Goal: Obtain resource: Obtain resource

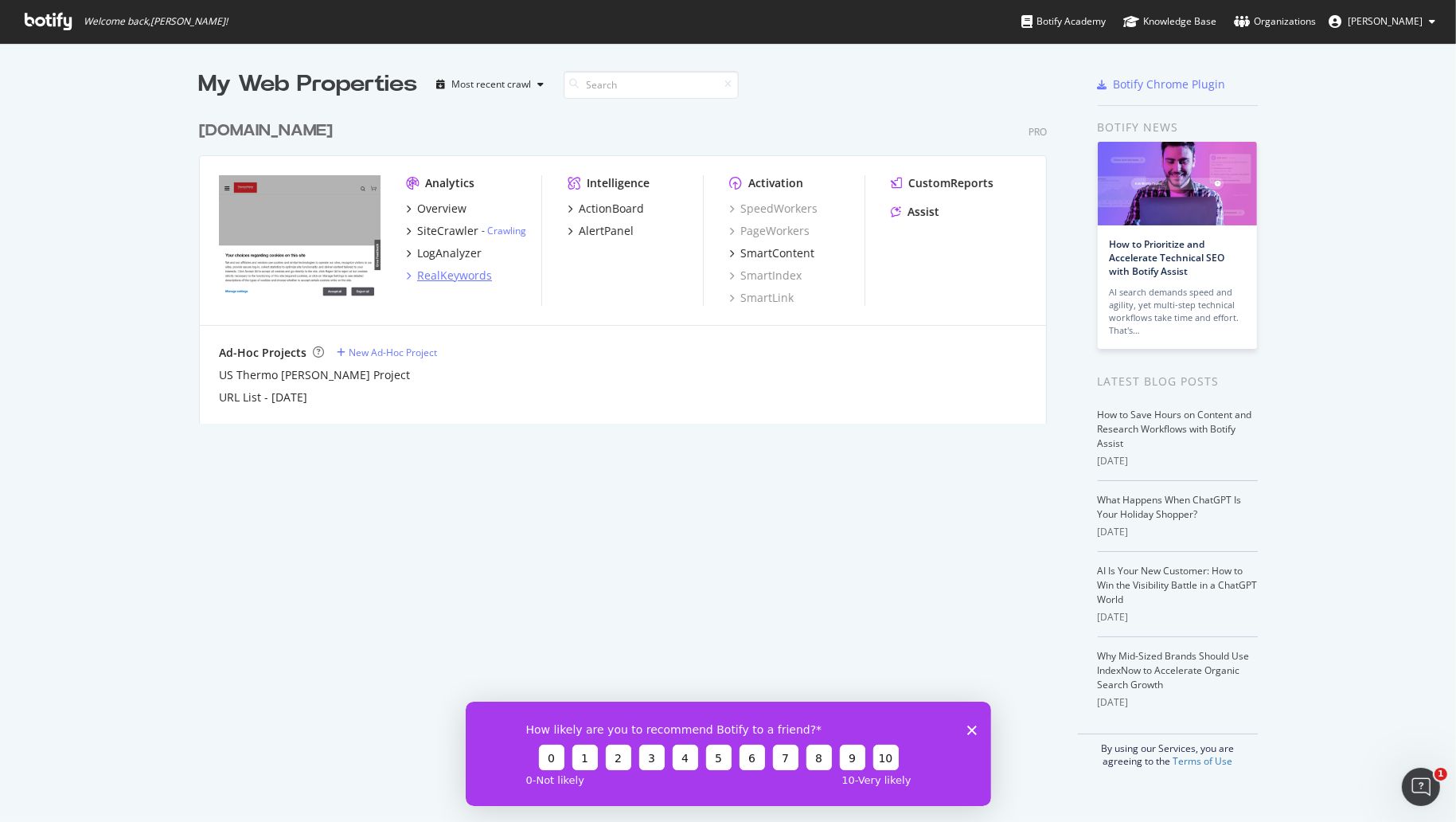
click at [444, 274] on div "RealKeywords" at bounding box center [455, 275] width 75 height 15
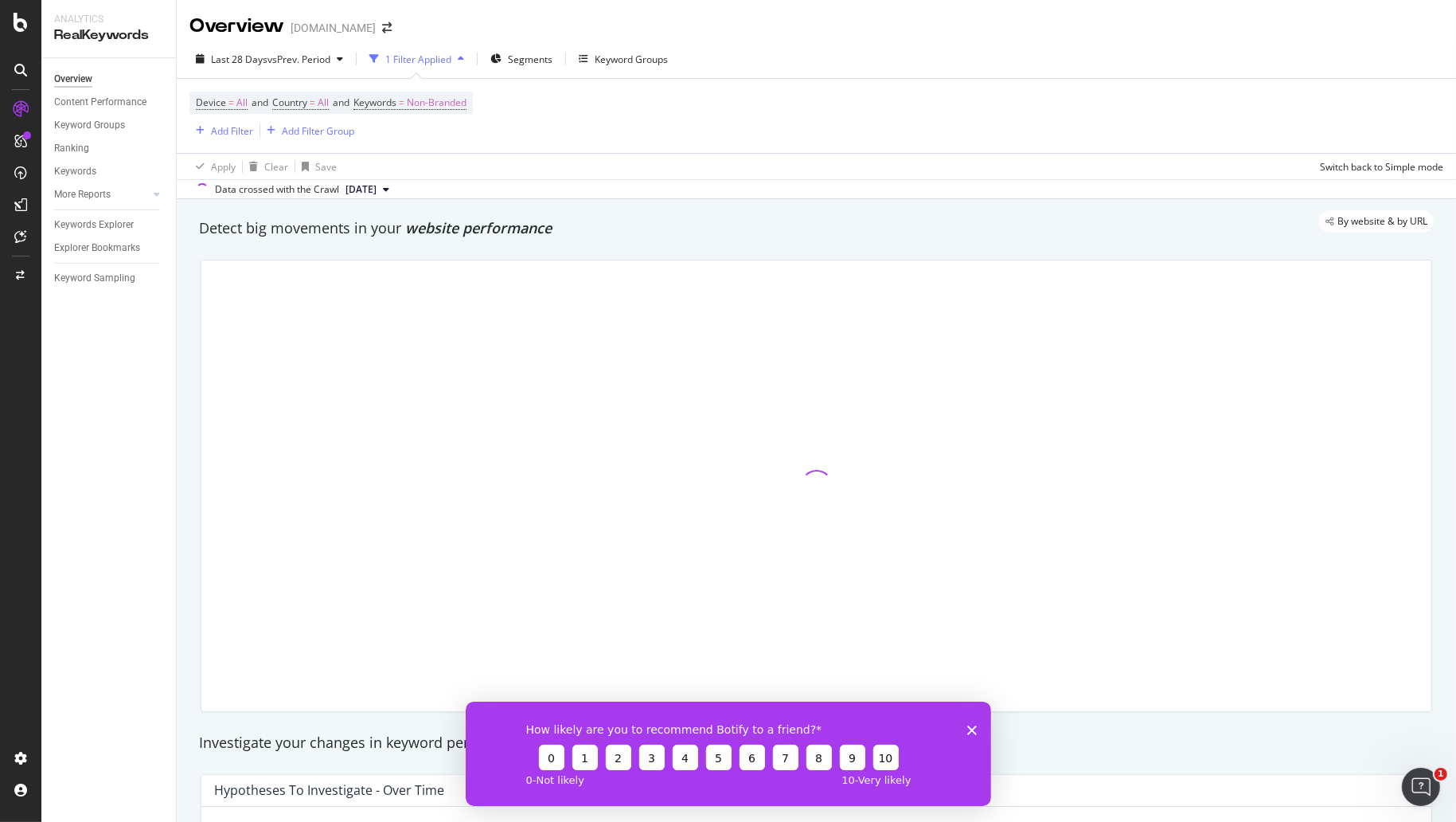
click at [970, 726] on icon "Close survey" at bounding box center [971, 729] width 9 height 9
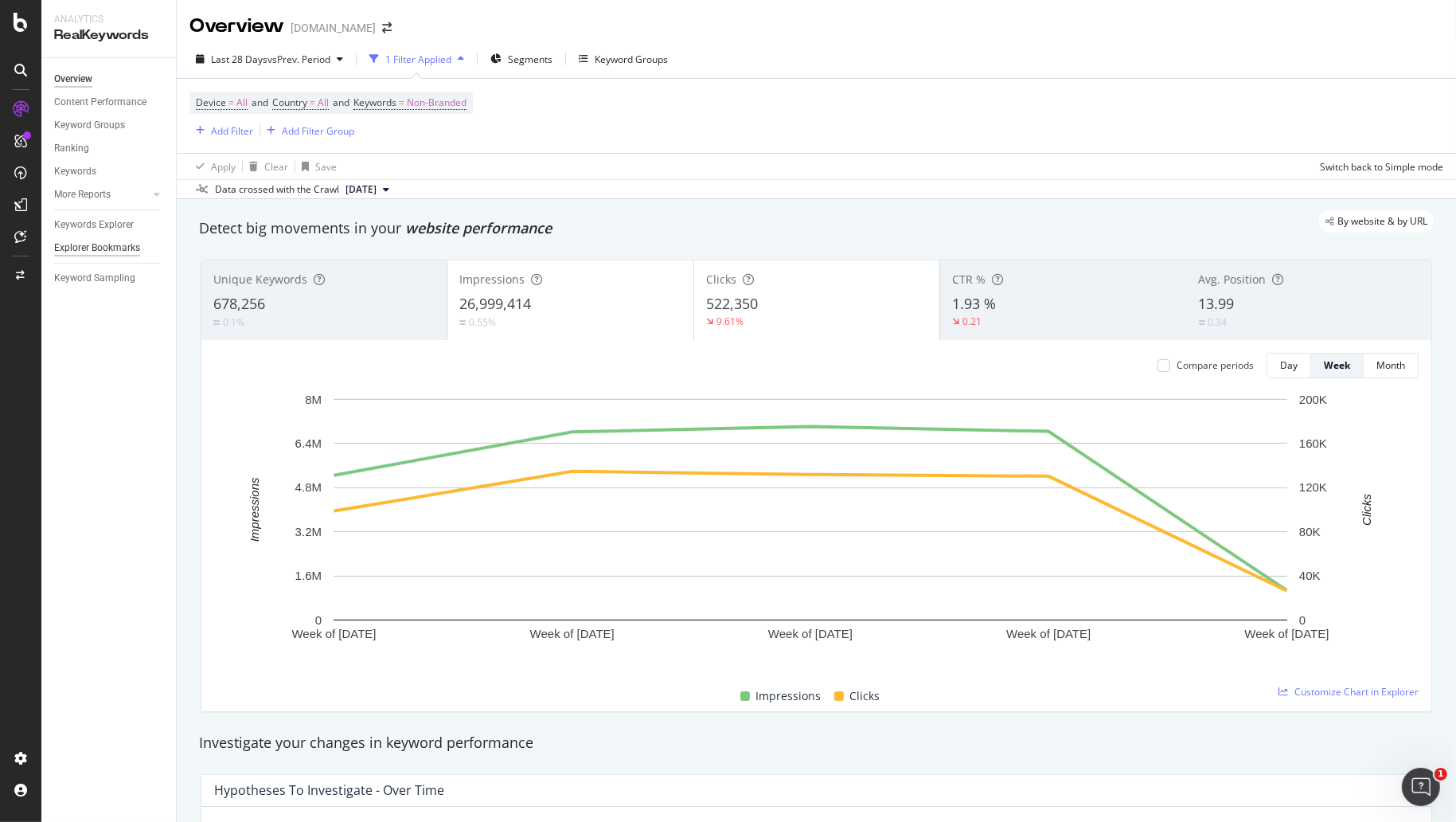
click at [116, 247] on div "Explorer Bookmarks" at bounding box center [97, 248] width 86 height 16
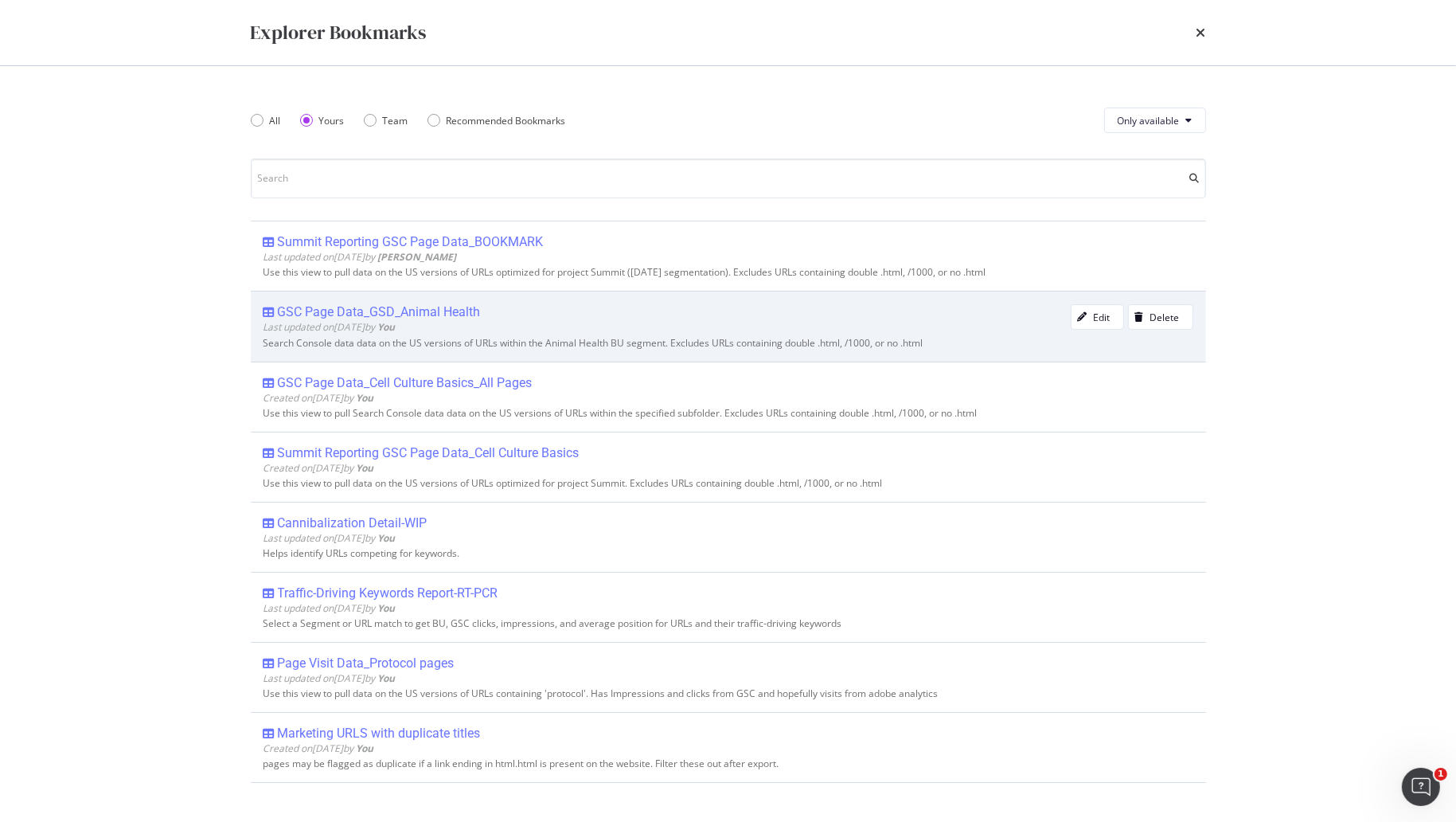
click at [384, 313] on div "GSC Page Data_GSD_Animal Health" at bounding box center [379, 312] width 203 height 15
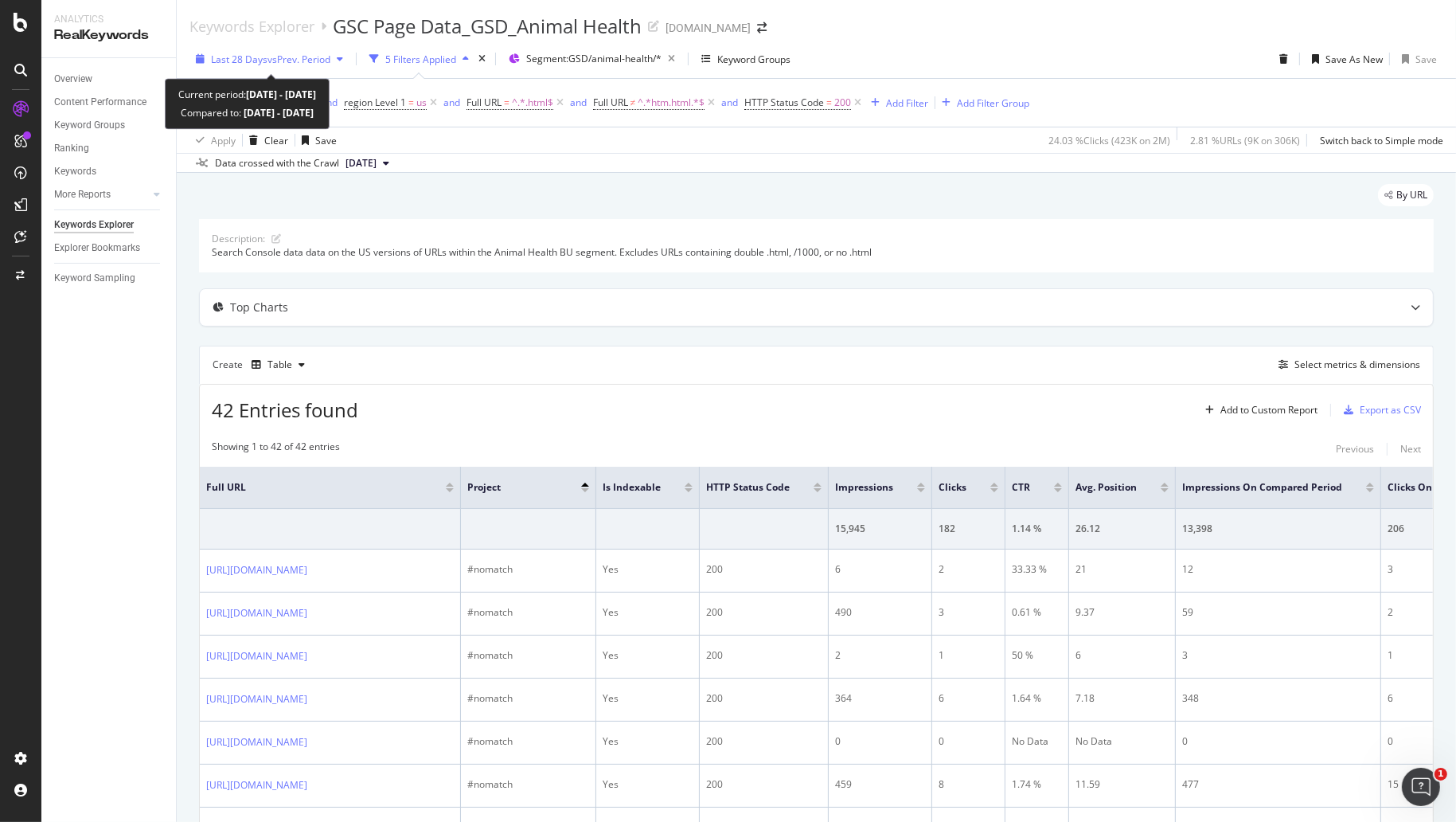
click at [324, 58] on span "vs Prev. Period" at bounding box center [299, 59] width 63 height 14
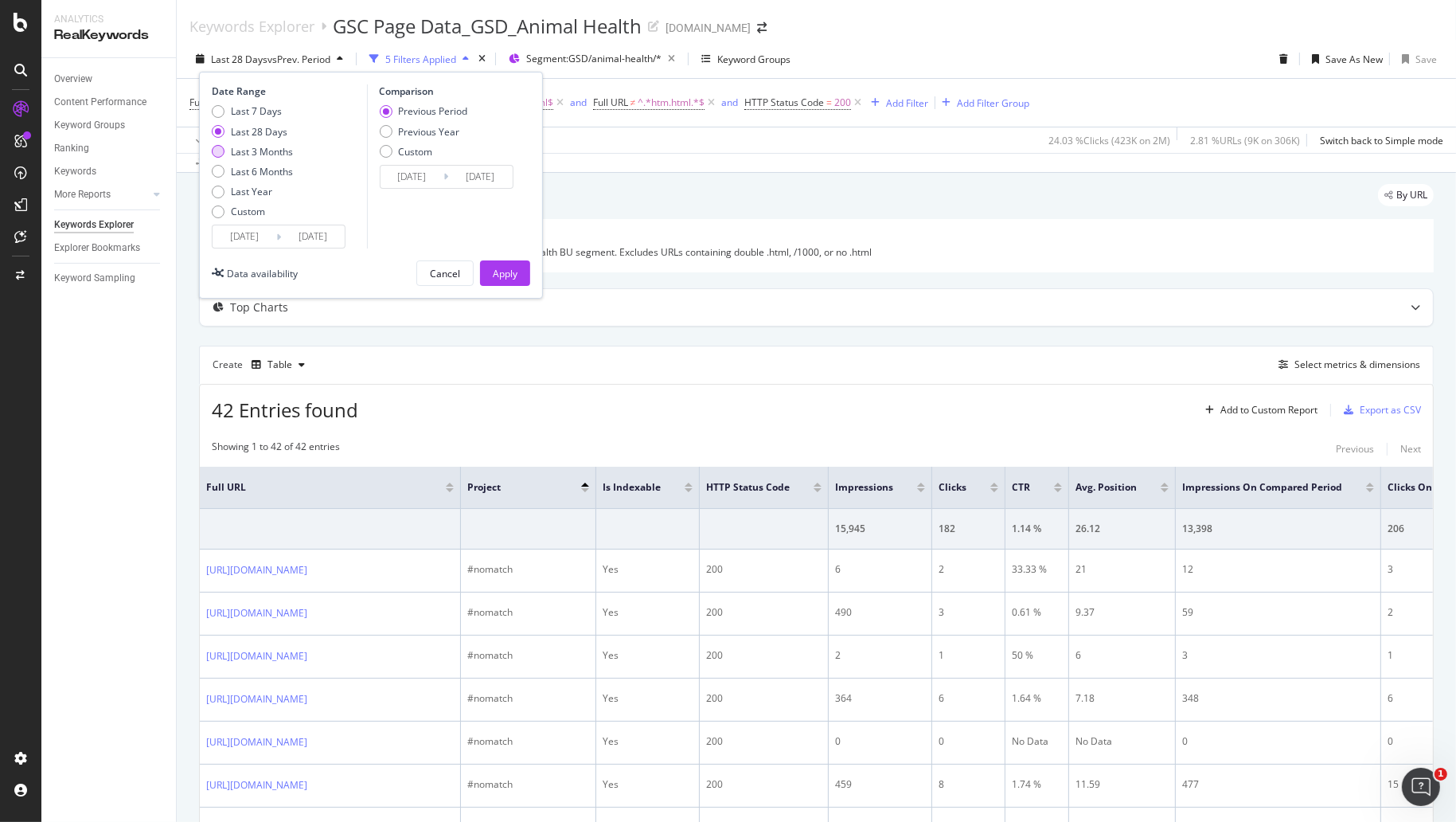
click at [223, 149] on div "Last 3 Months" at bounding box center [218, 151] width 13 height 13
type input "[DATE]"
click at [387, 129] on div "Previous Year" at bounding box center [386, 131] width 13 height 13
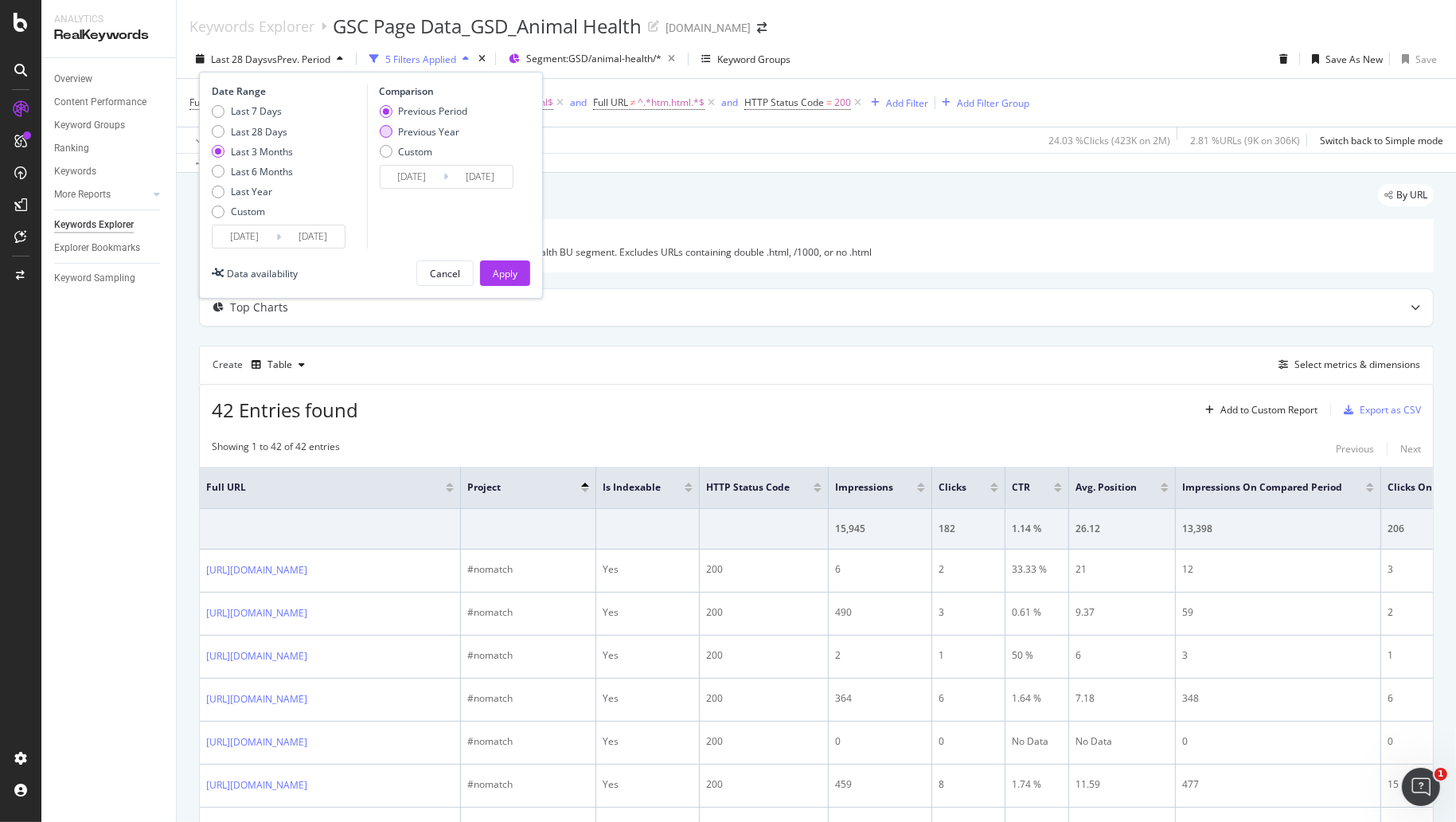
type input "[DATE]"
click at [504, 273] on div "Apply" at bounding box center [505, 273] width 25 height 14
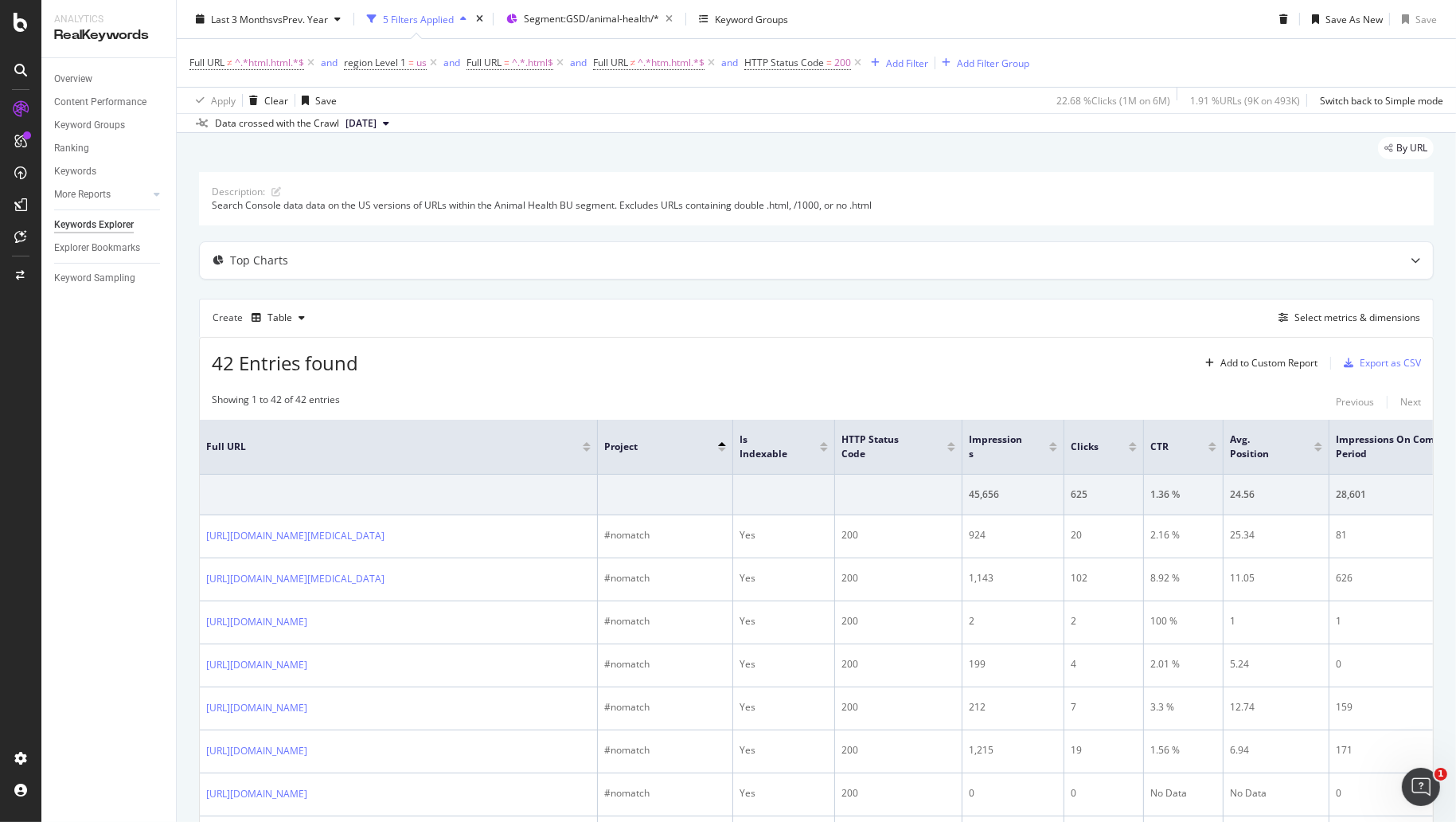
scroll to position [12, 0]
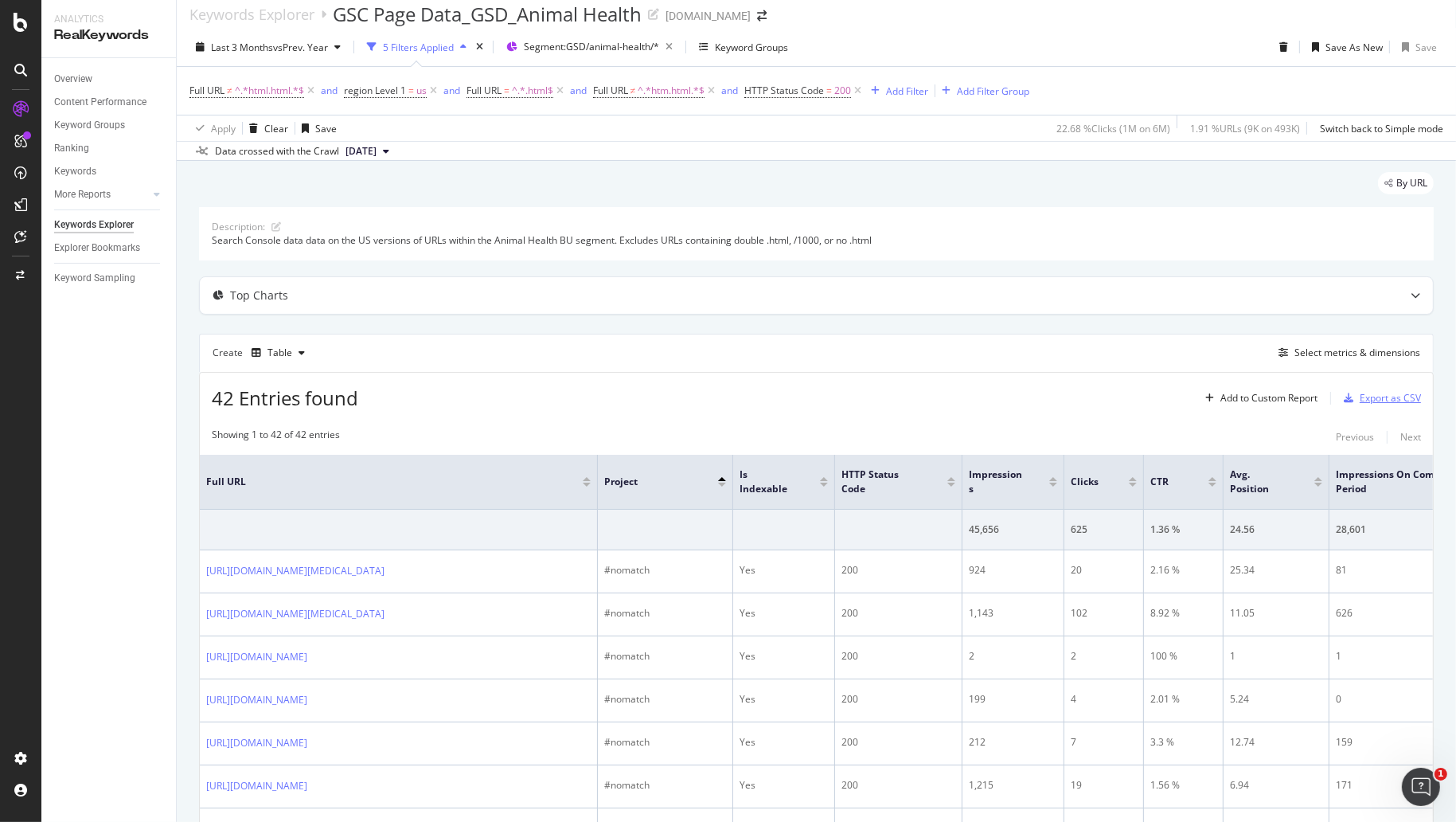
click at [1360, 395] on div "Export as CSV" at bounding box center [1389, 397] width 61 height 14
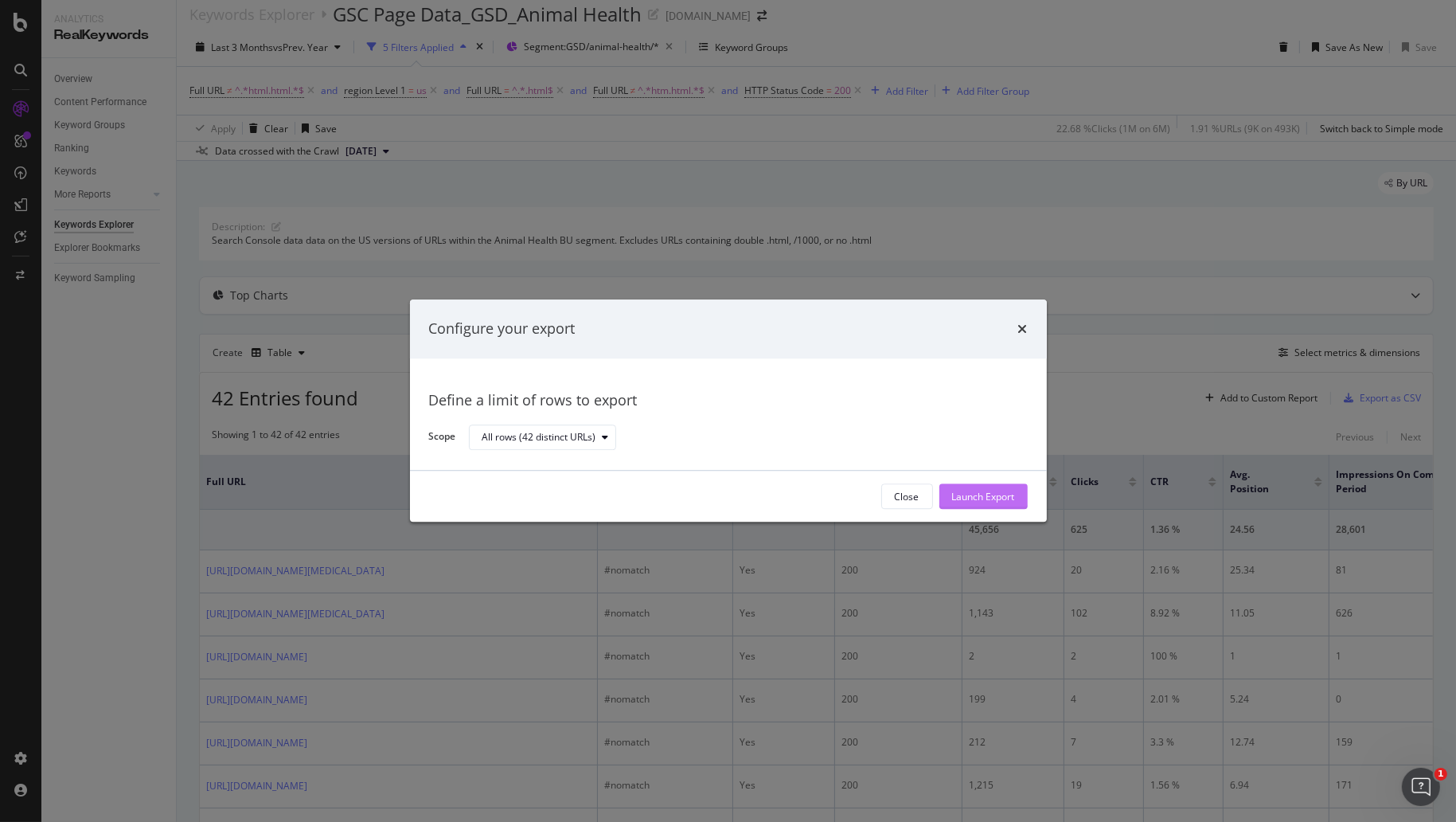
click at [966, 494] on div "Launch Export" at bounding box center [983, 496] width 63 height 14
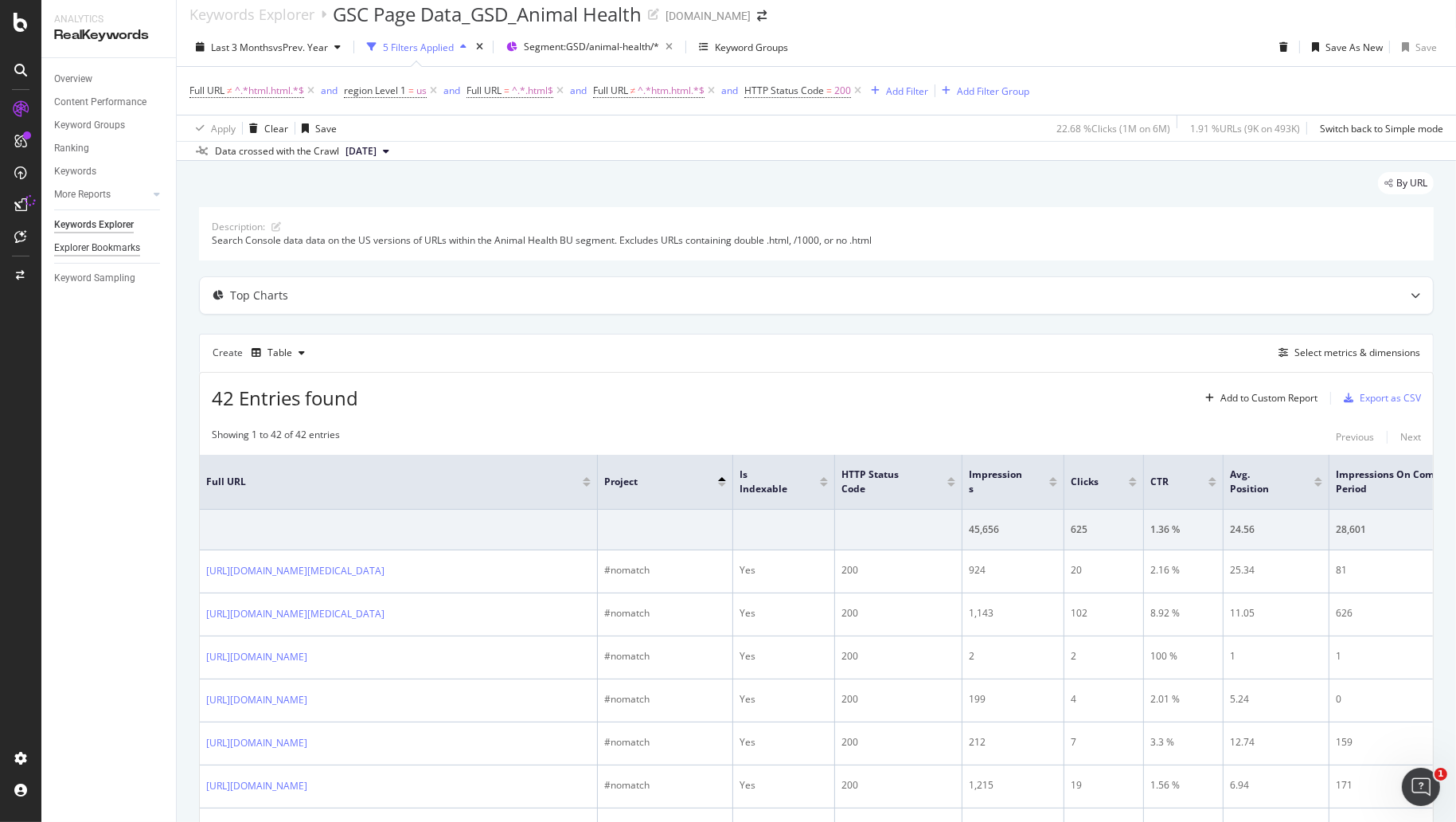
click at [108, 243] on div "Explorer Bookmarks" at bounding box center [97, 248] width 86 height 16
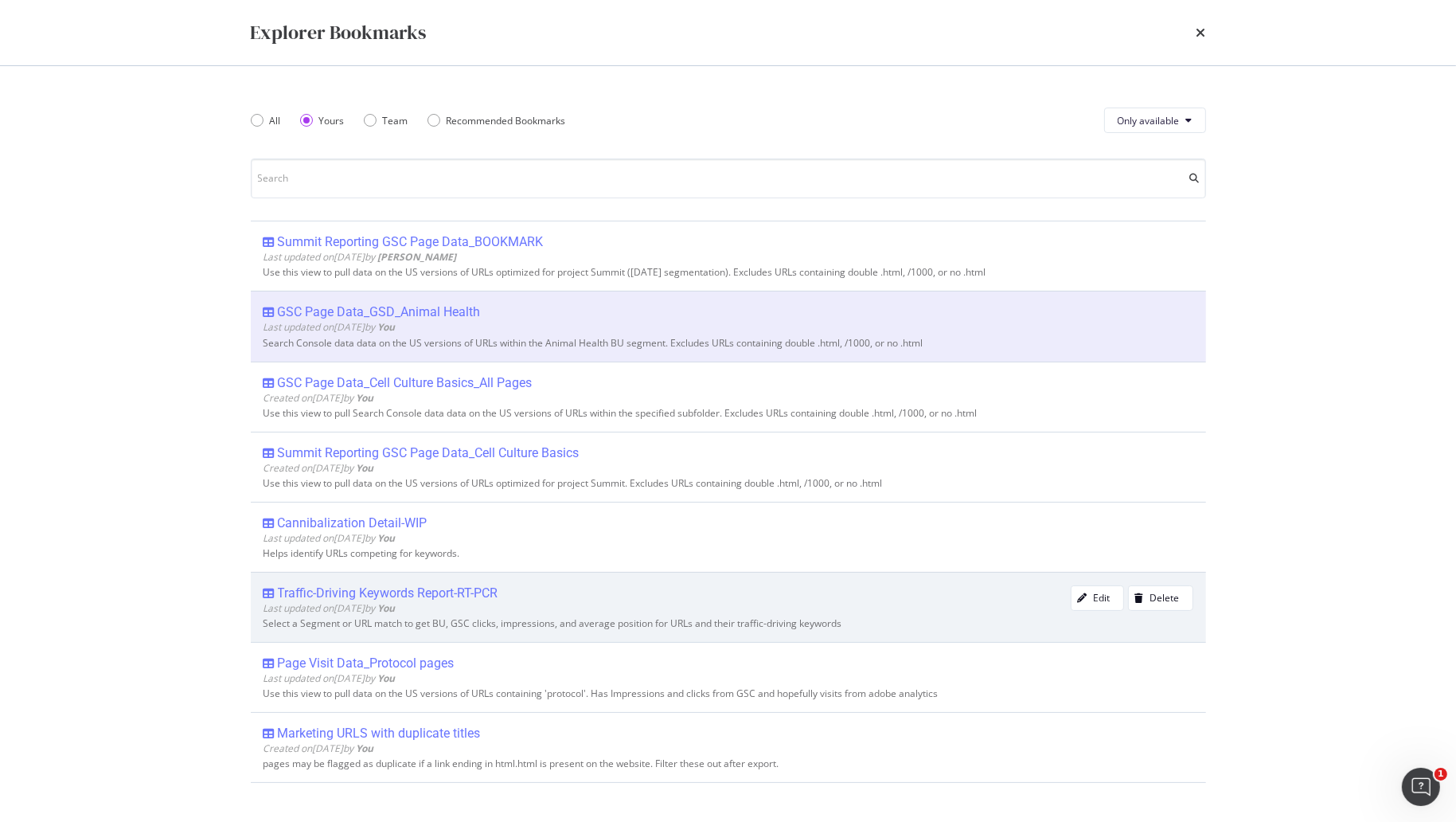
click at [348, 590] on div "Traffic-Driving Keywords Report-RT-PCR" at bounding box center [388, 592] width 220 height 15
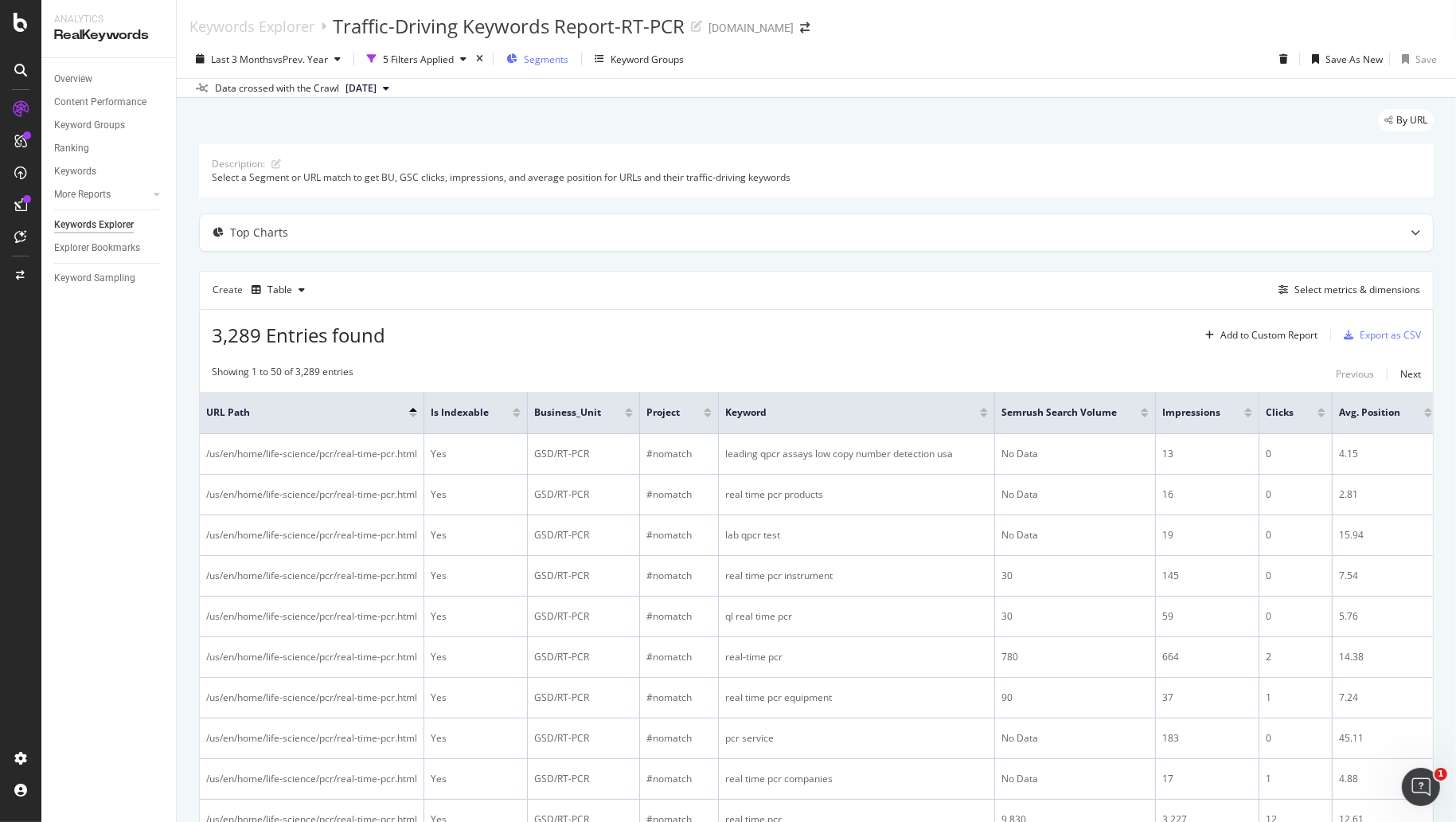
click at [548, 62] on span "Segments" at bounding box center [546, 59] width 45 height 14
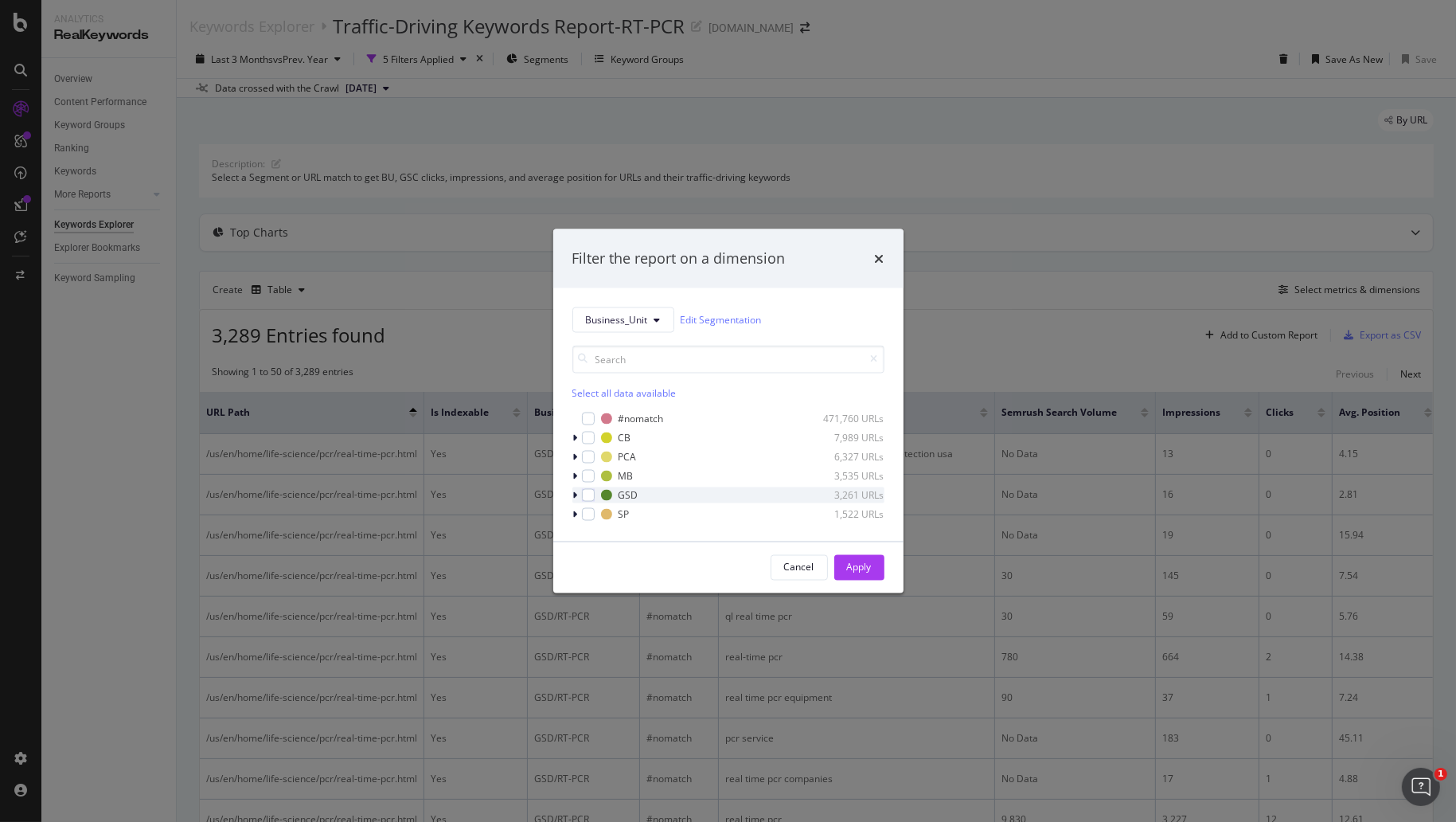
click at [576, 497] on icon "modal" at bounding box center [575, 494] width 5 height 9
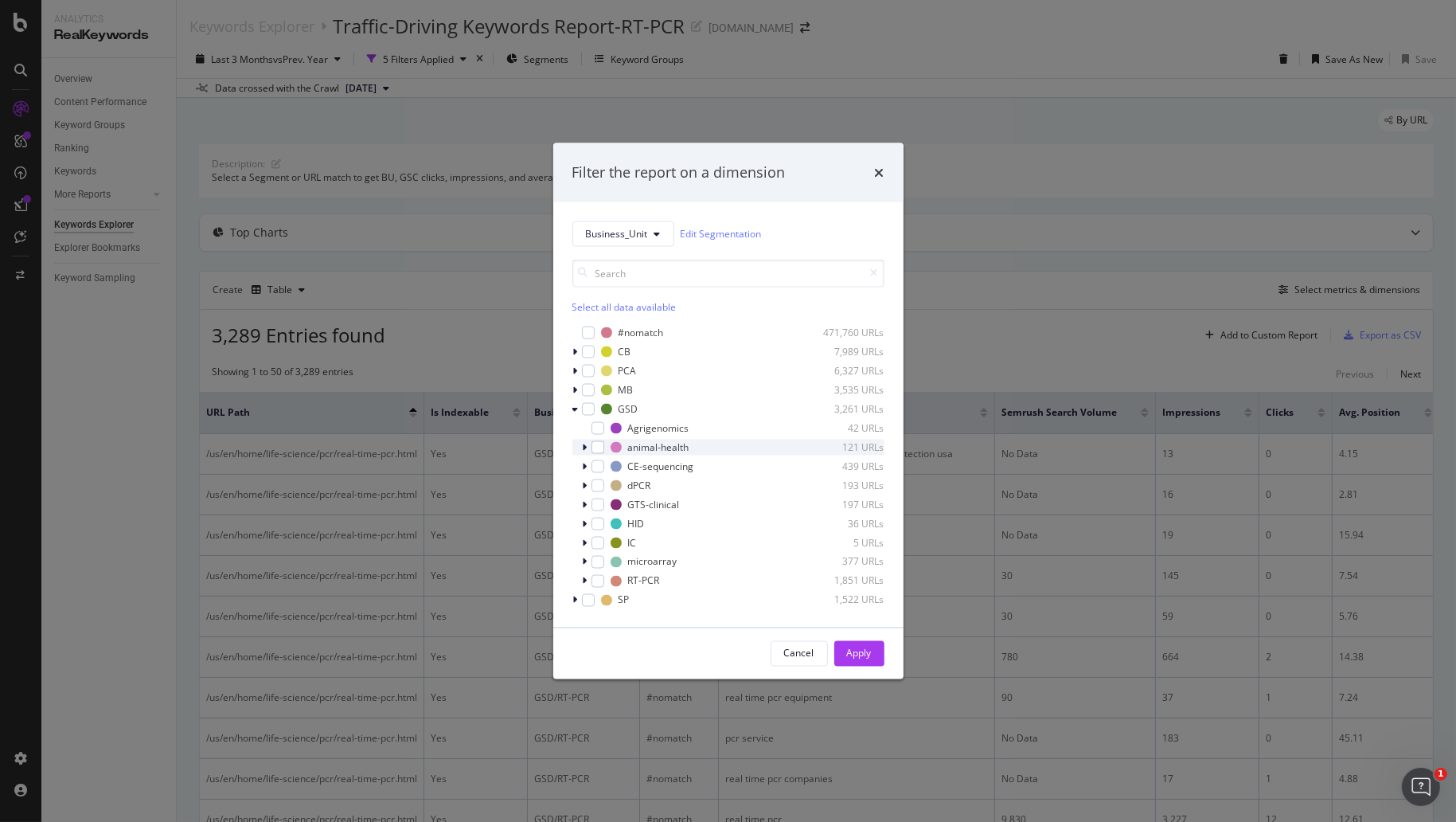
click at [587, 446] on icon "modal" at bounding box center [584, 447] width 5 height 9
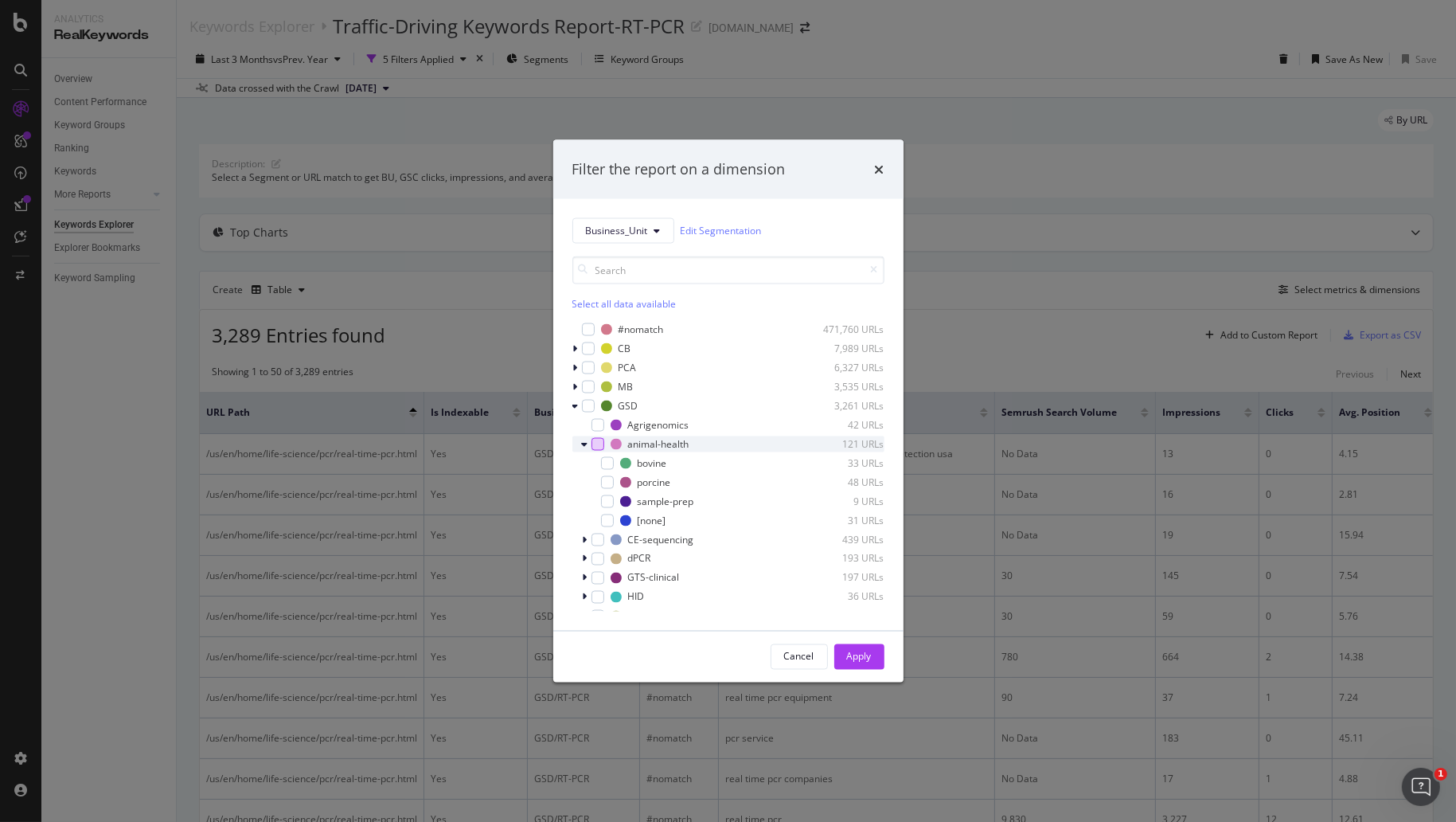
click at [600, 446] on div "modal" at bounding box center [598, 444] width 13 height 13
click at [853, 655] on div "Apply" at bounding box center [858, 656] width 25 height 14
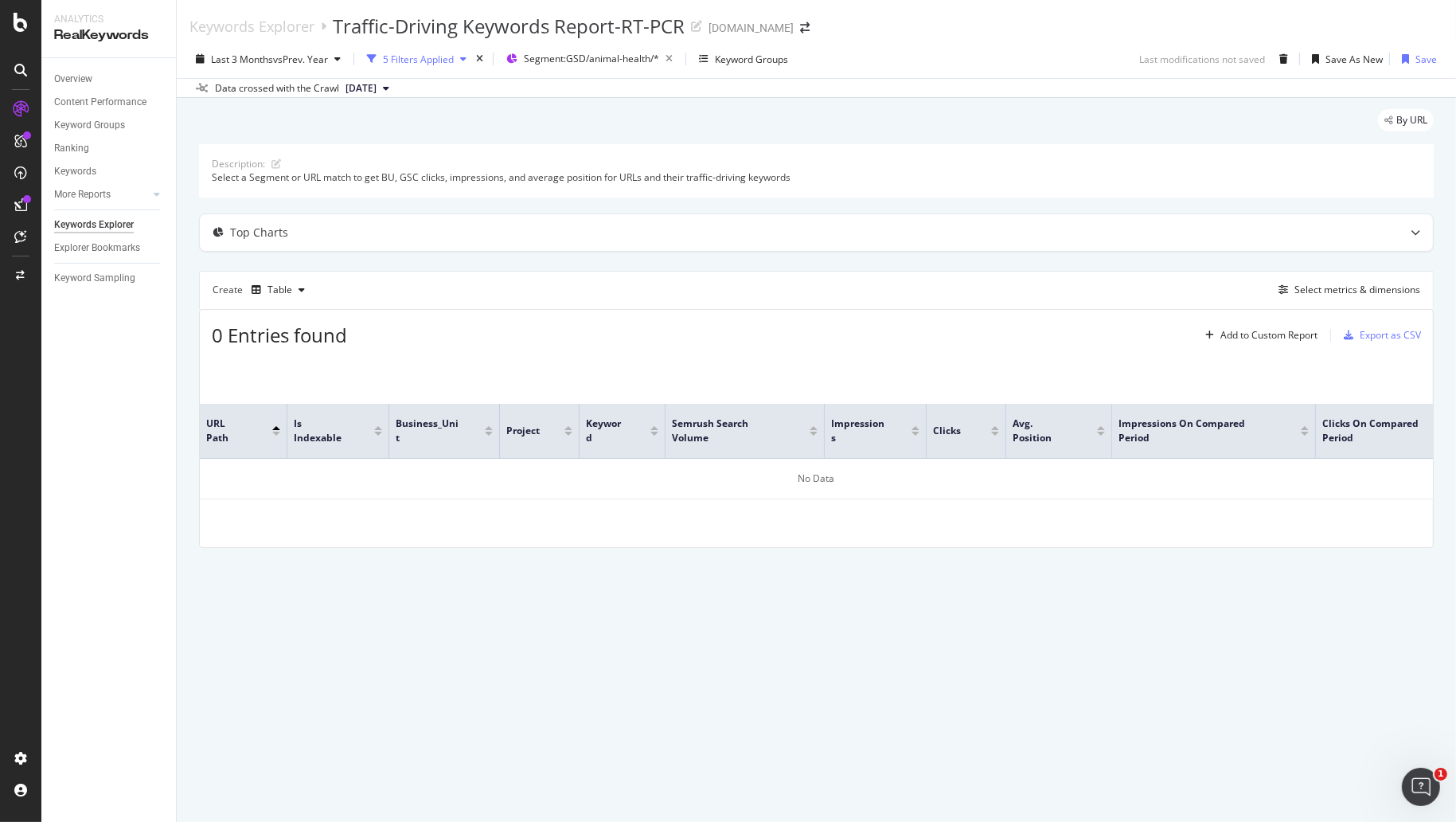
click at [452, 62] on div "5 Filters Applied" at bounding box center [418, 59] width 71 height 14
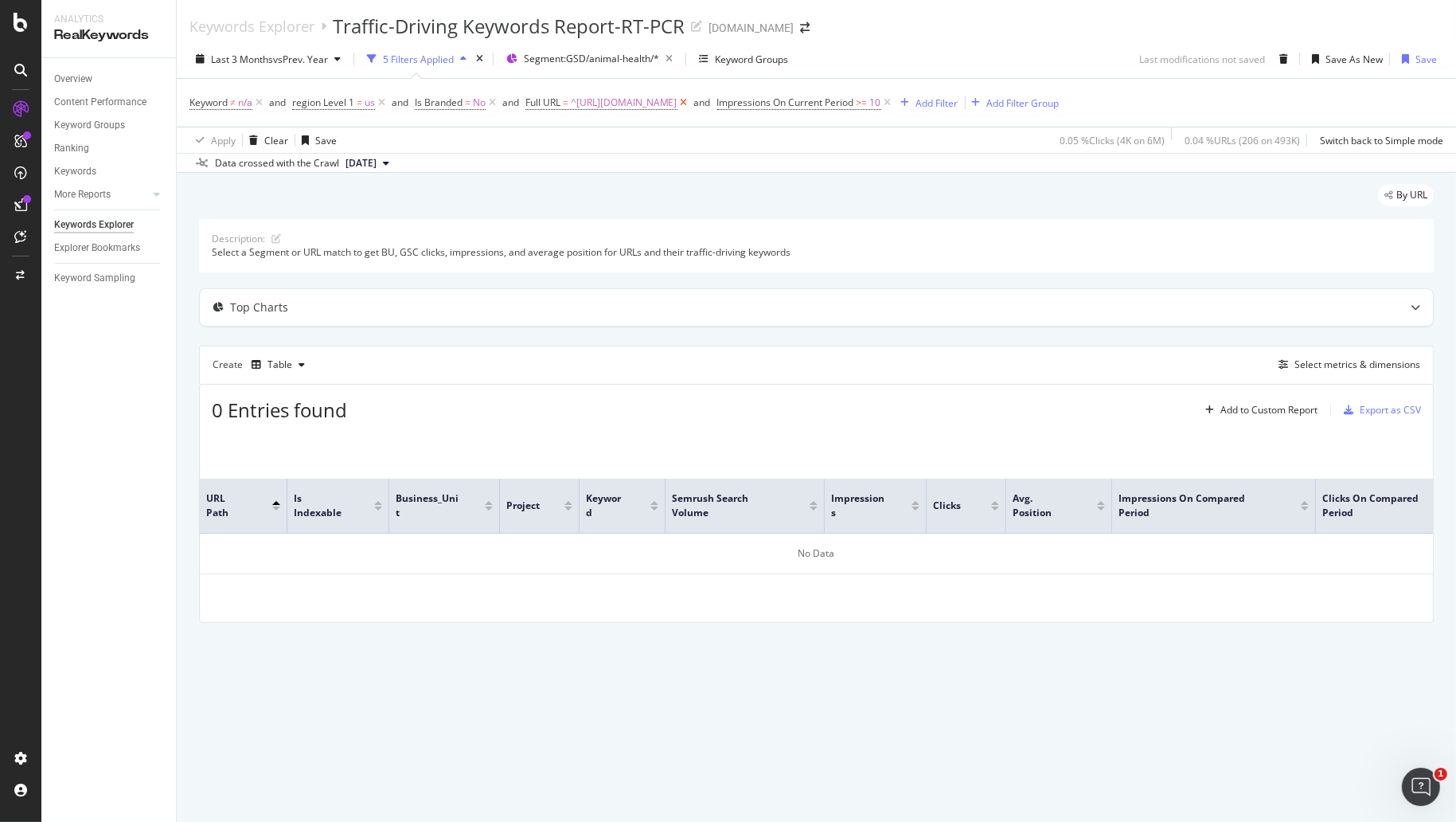
click at [691, 101] on icon at bounding box center [683, 102] width 14 height 15
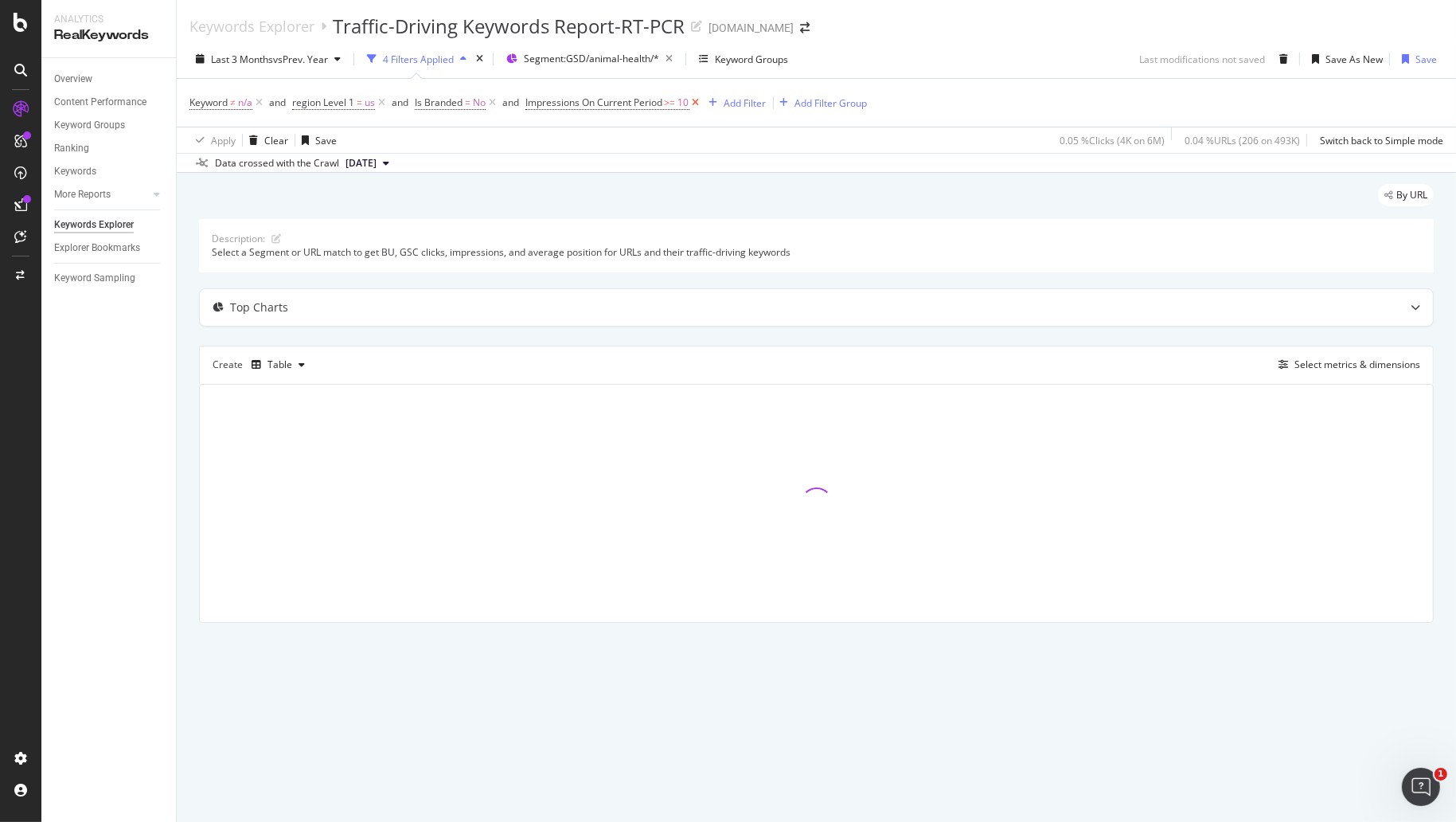
click at [701, 104] on icon at bounding box center [696, 102] width 14 height 15
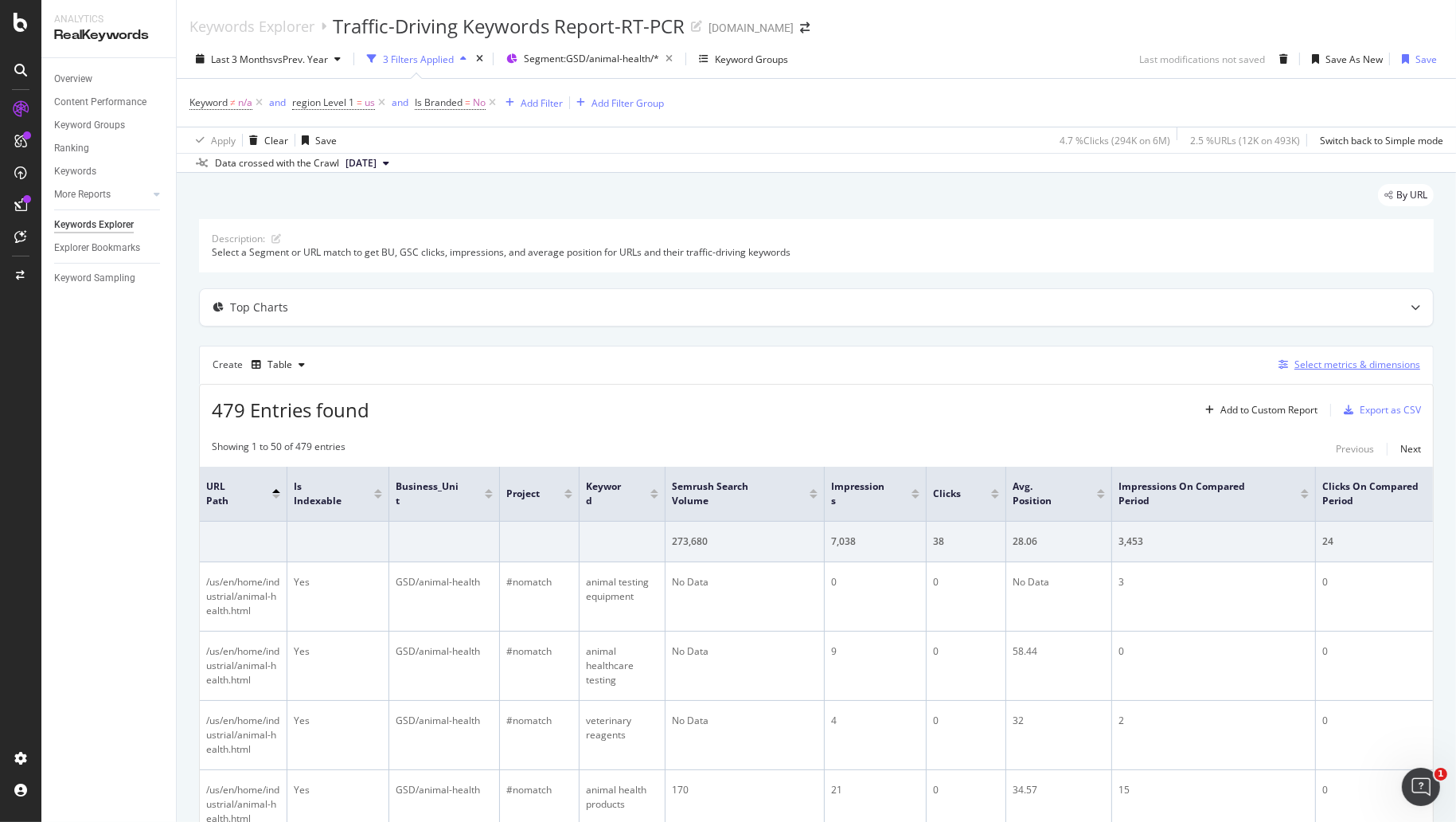
click at [1298, 362] on div "Select metrics & dimensions" at bounding box center [1357, 364] width 126 height 14
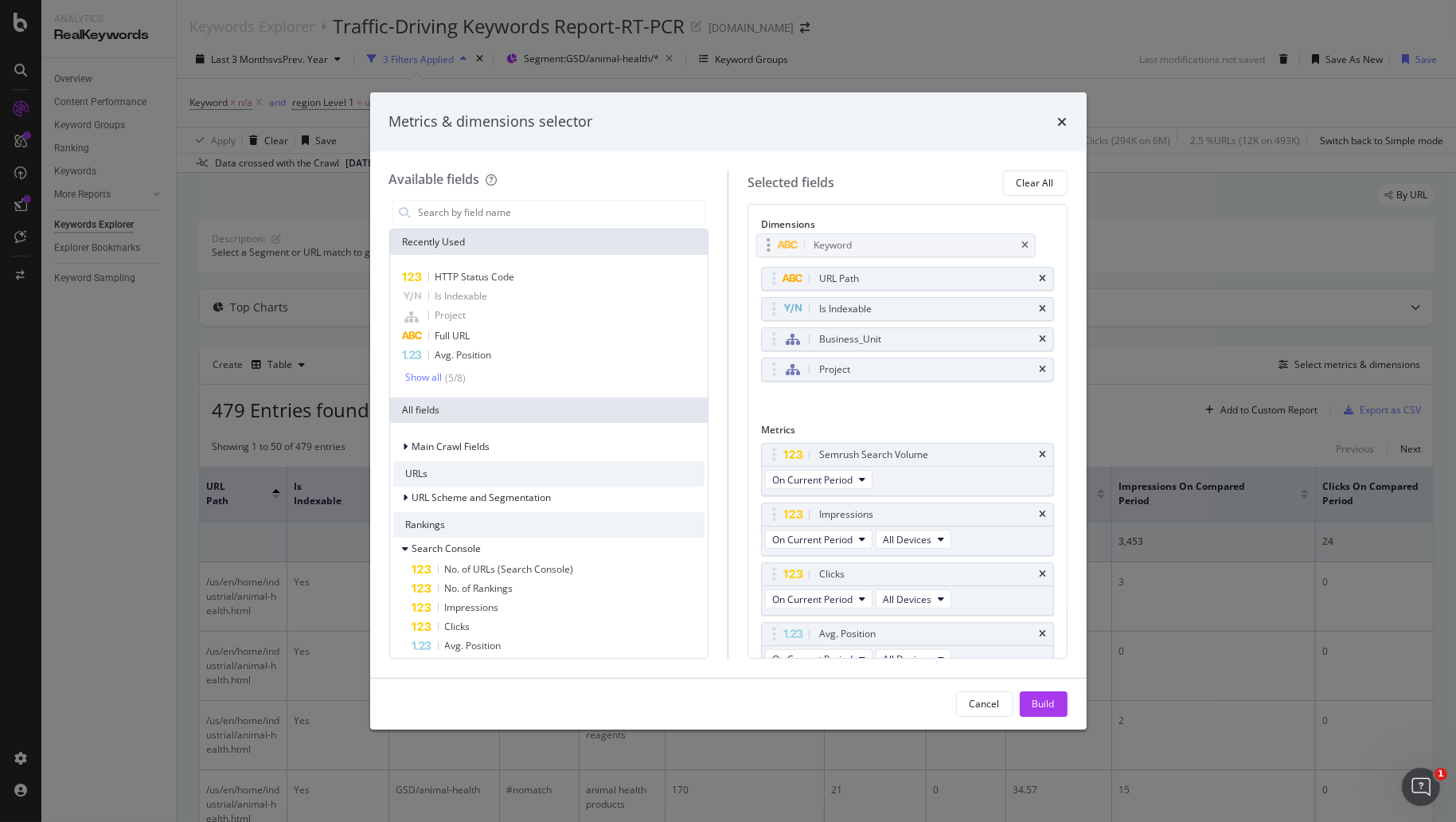
drag, startPoint x: 858, startPoint y: 367, endPoint x: 855, endPoint y: 242, distance: 125.0
click at [855, 242] on body "Analytics RealKeywords Overview Content Performance Keyword Groups Ranking Keyw…" at bounding box center [728, 411] width 1456 height 822
click at [1040, 307] on icon "times" at bounding box center [1043, 310] width 7 height 9
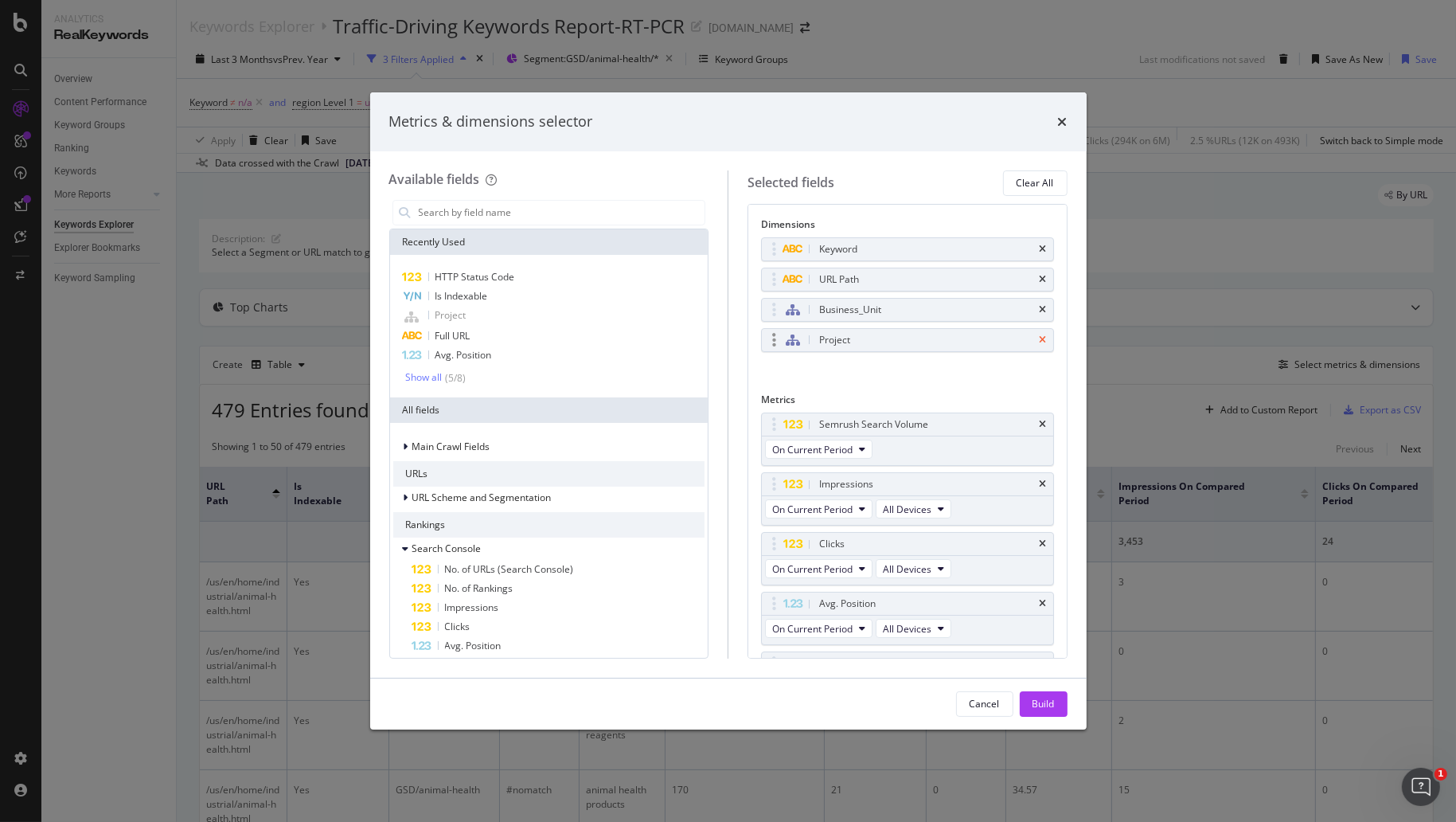
click at [1040, 335] on icon "times" at bounding box center [1043, 340] width 7 height 9
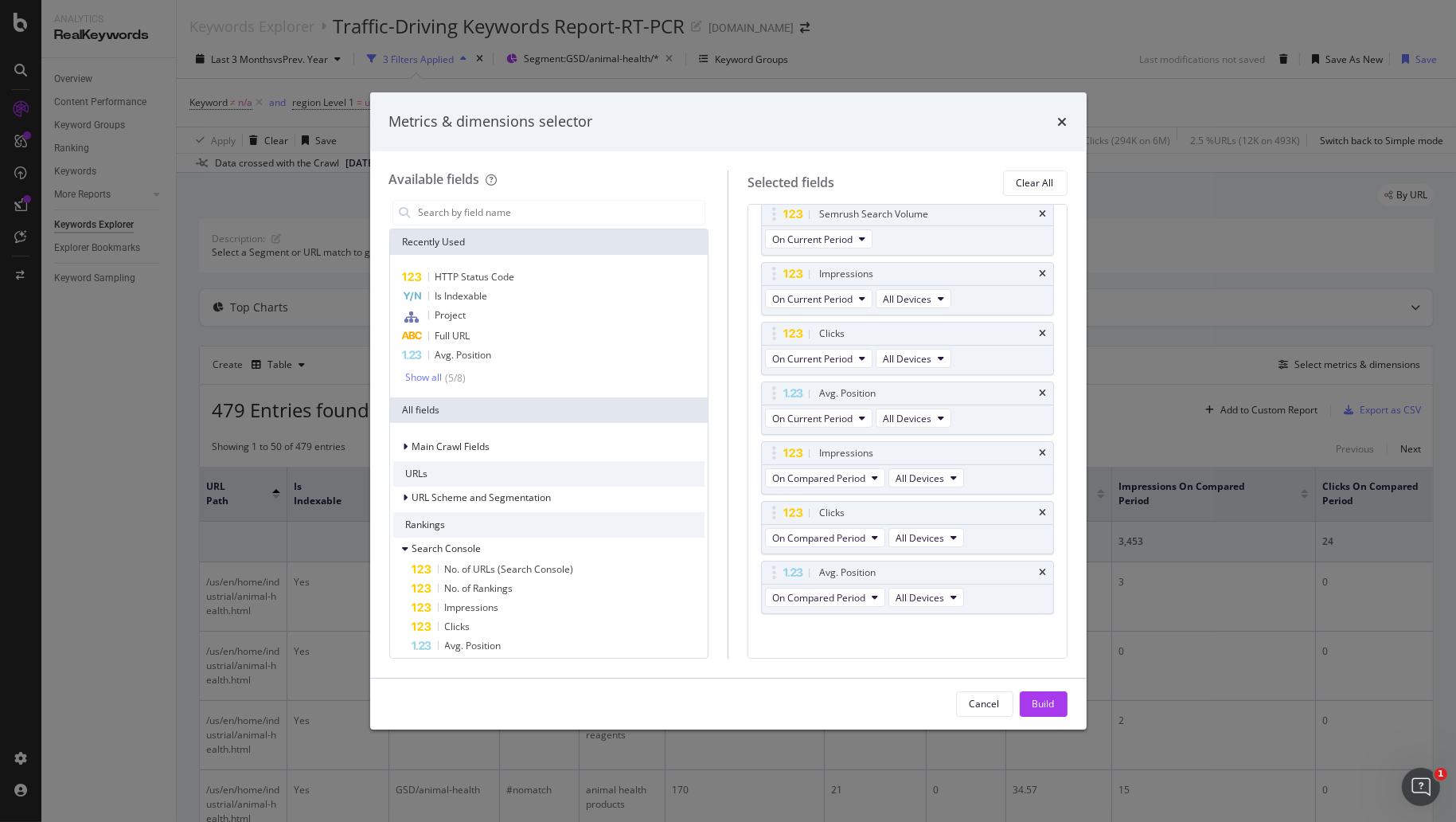
scroll to position [181, 0]
click at [1040, 698] on div "Build" at bounding box center [1043, 703] width 22 height 14
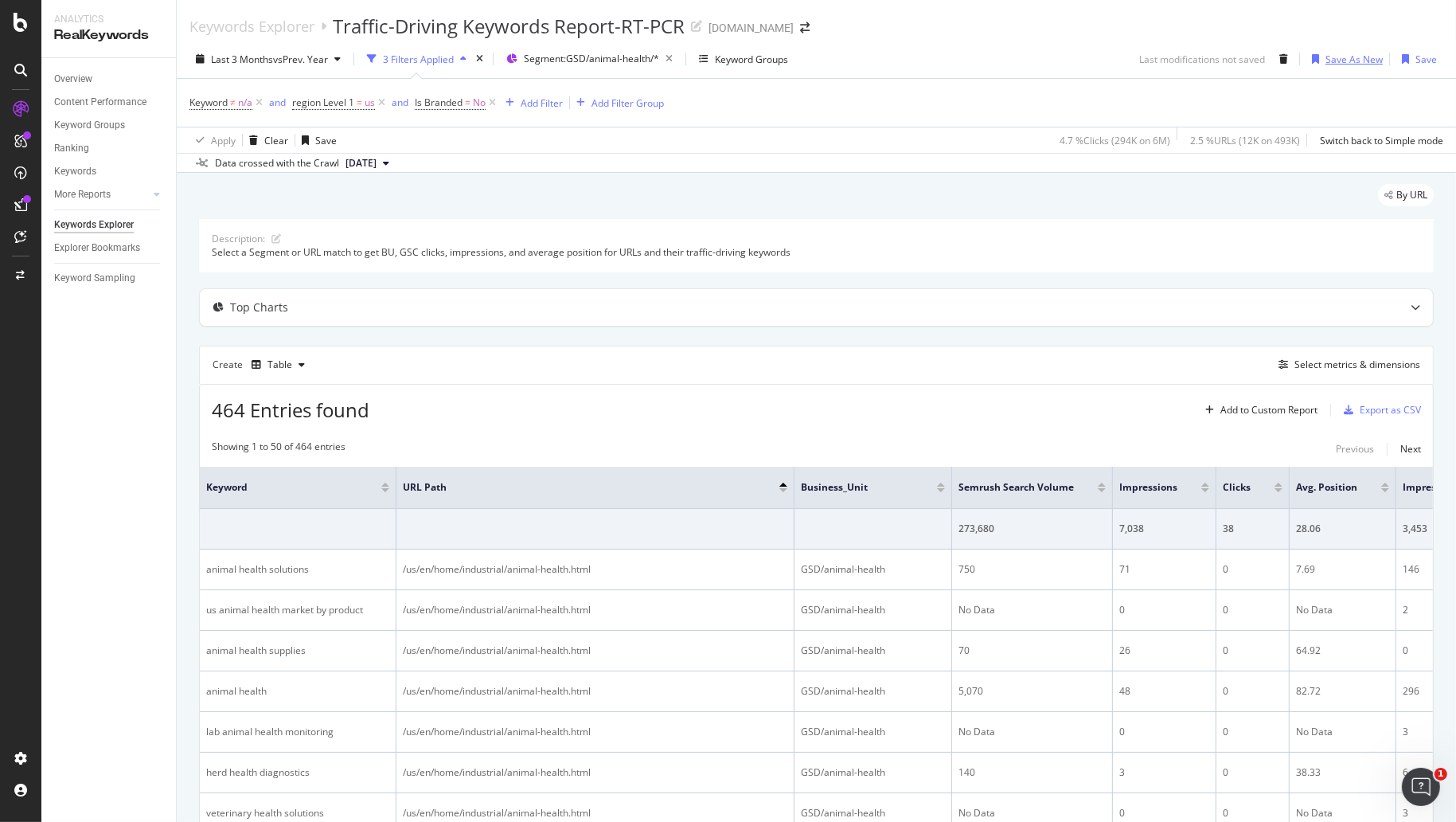
click at [1349, 54] on div "Save As New" at bounding box center [1354, 59] width 57 height 14
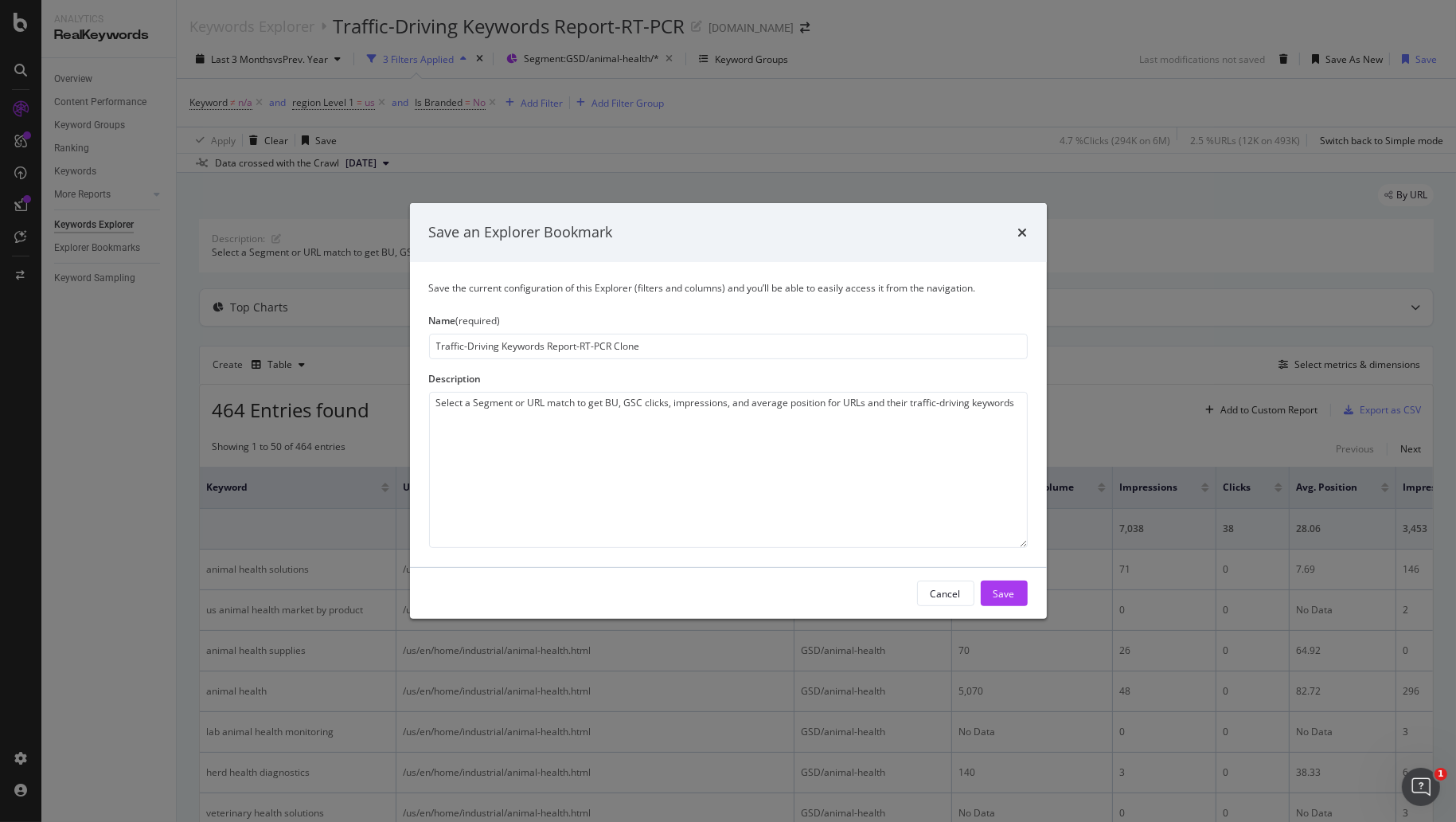
drag, startPoint x: 583, startPoint y: 352, endPoint x: 722, endPoint y: 368, distance: 139.9
click at [722, 368] on div "Save the current configuration of this Explorer (filters and columns) and you’l…" at bounding box center [728, 414] width 637 height 305
click at [647, 349] on input "Traffic-Driving Keywords Report-GSD Animal HEalth" at bounding box center [728, 346] width 599 height 26
type input "Traffic-Driving Keywords Report-GSD Animal Health"
click at [679, 467] on textarea "Select a Segment or URL match to get BU, GSC clicks, impressions, and average p…" at bounding box center [728, 469] width 599 height 156
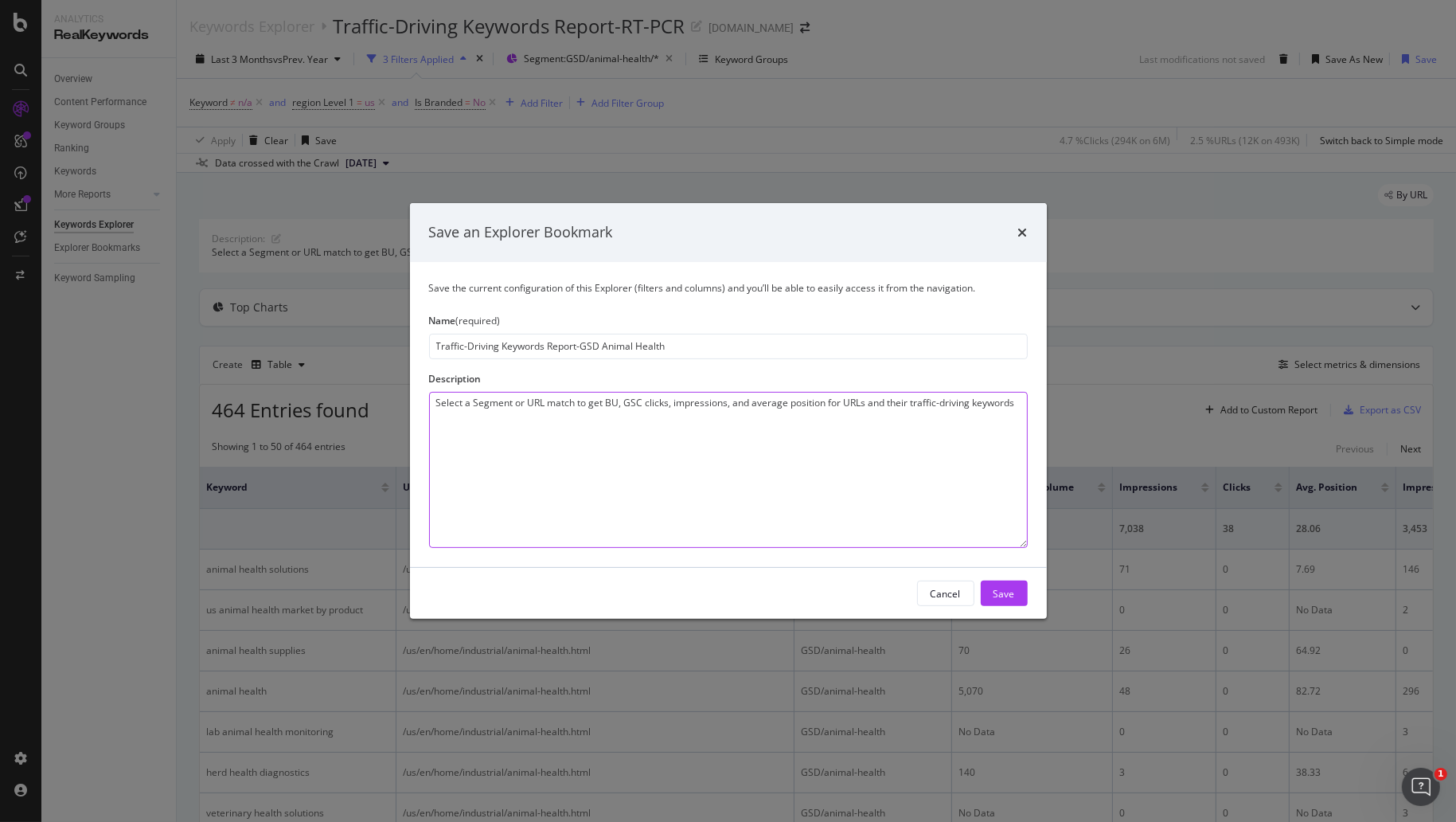
drag, startPoint x: 911, startPoint y: 406, endPoint x: 840, endPoint y: 400, distance: 71.3
click at [840, 400] on textarea "Select a Segment or URL match to get BU, GSC clicks, impressions, and average p…" at bounding box center [728, 469] width 599 height 156
click at [971, 401] on textarea "Select a Segment or URL match to get BU, GSC clicks, impressions, and average p…" at bounding box center [728, 469] width 599 height 156
paste textarea "URLs and their"
click at [951, 406] on textarea "Select a Segment or URL match to get BU, GSC clicks, impressions, and average p…" at bounding box center [728, 469] width 599 height 156
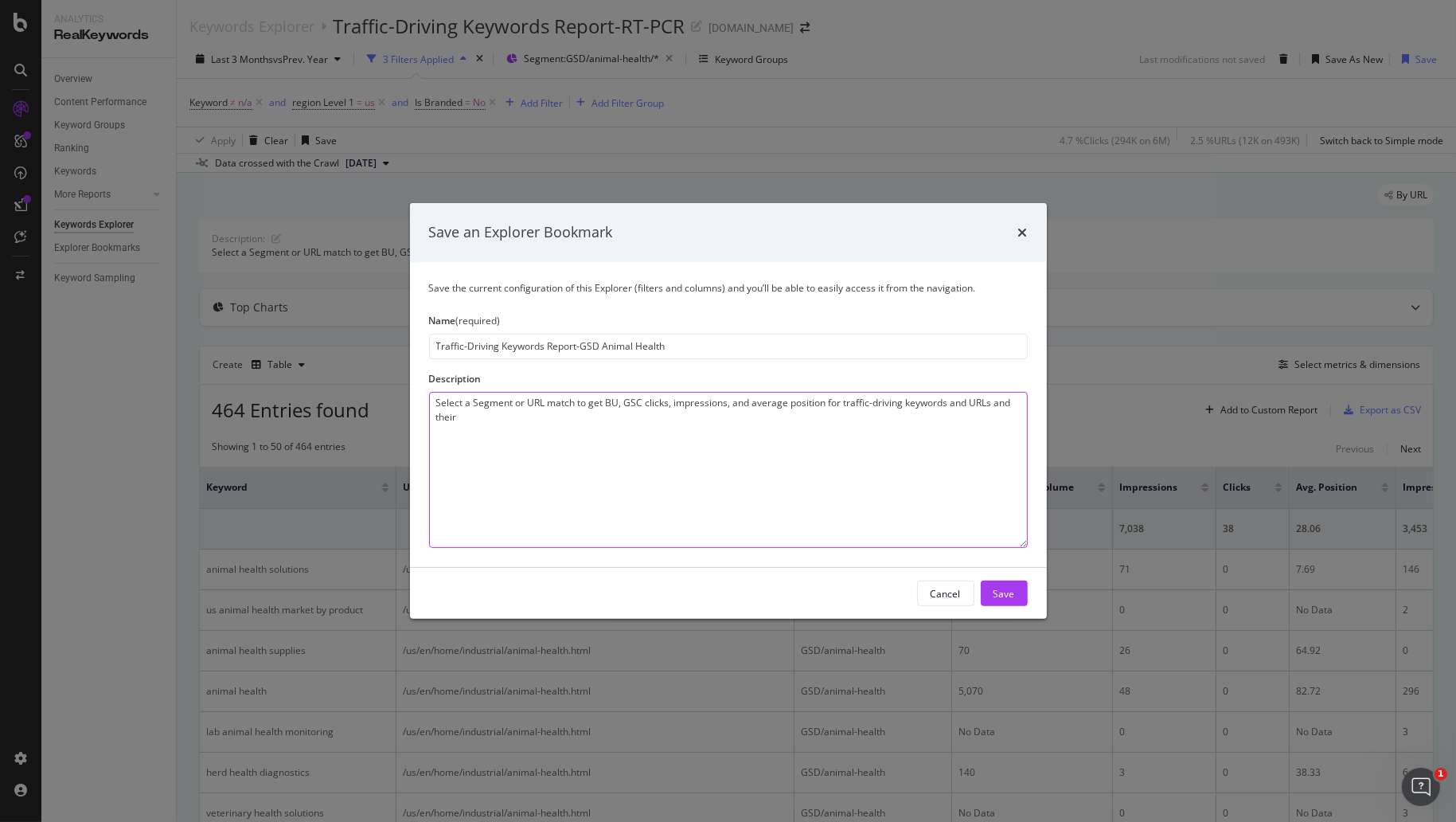
drag, startPoint x: 991, startPoint y: 405, endPoint x: 1013, endPoint y: 470, distance: 68.6
click at [1013, 470] on textarea "Select a Segment or URL match to get BU, GSC clicks, impressions, and average p…" at bounding box center [728, 469] width 599 height 156
type textarea "Select a Segment or URL match to get BU, GSC clicks, impressions, and average p…"
click at [1004, 593] on div "Save" at bounding box center [1004, 592] width 22 height 14
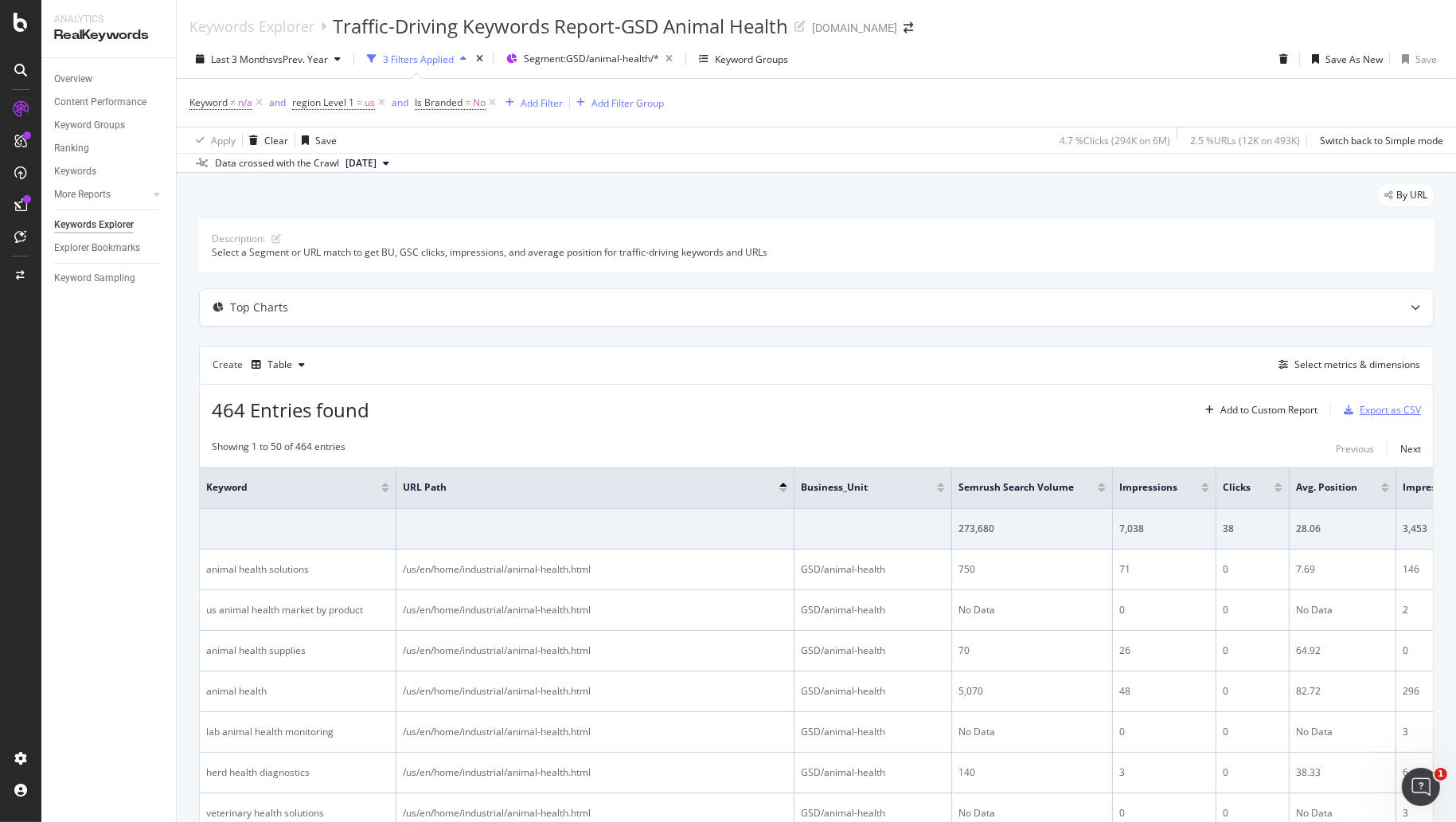
click at [1382, 408] on div "Export as CSV" at bounding box center [1389, 409] width 61 height 14
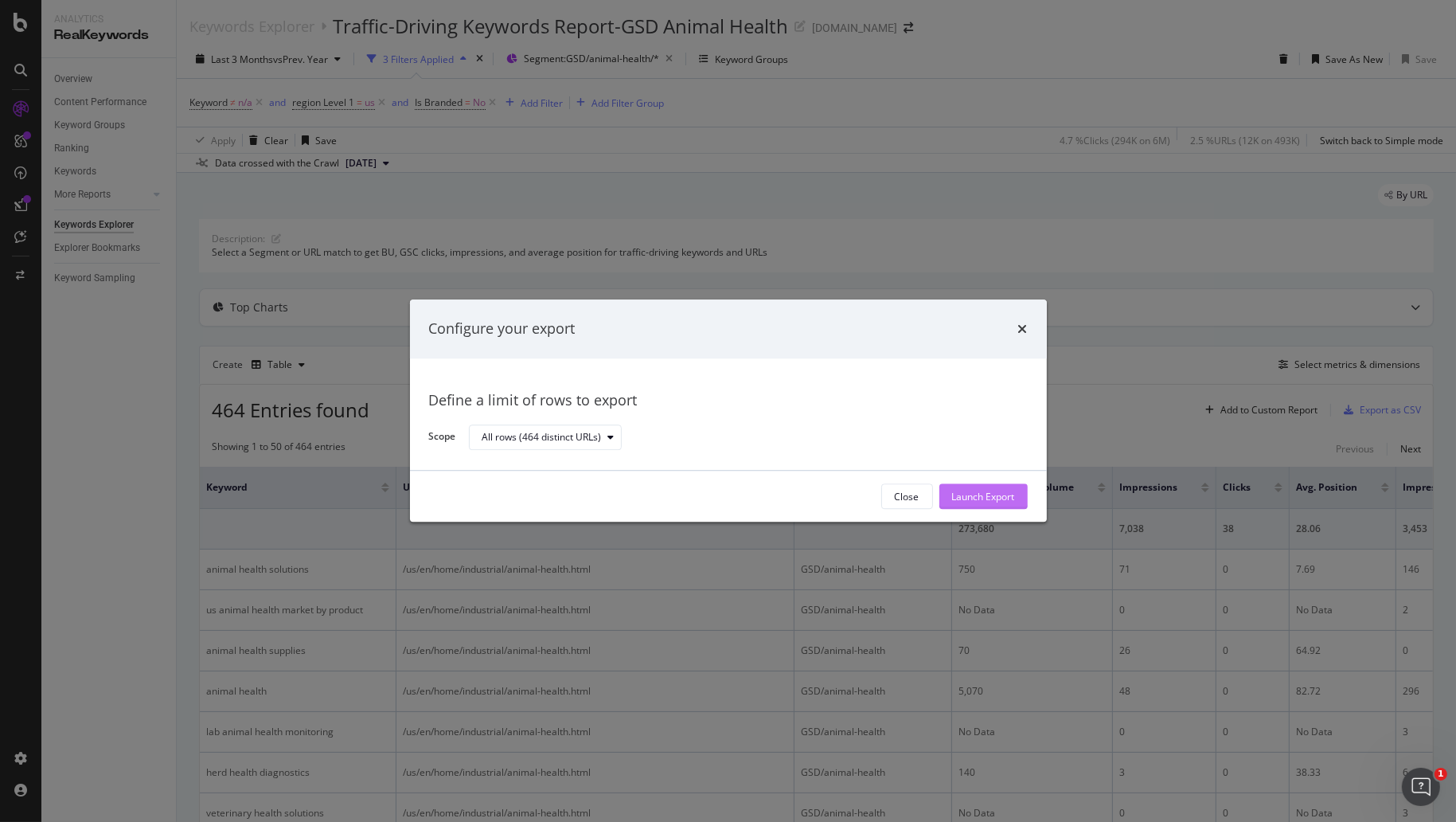
click at [981, 499] on div "Launch Export" at bounding box center [983, 496] width 63 height 14
